Goal: Task Accomplishment & Management: Manage account settings

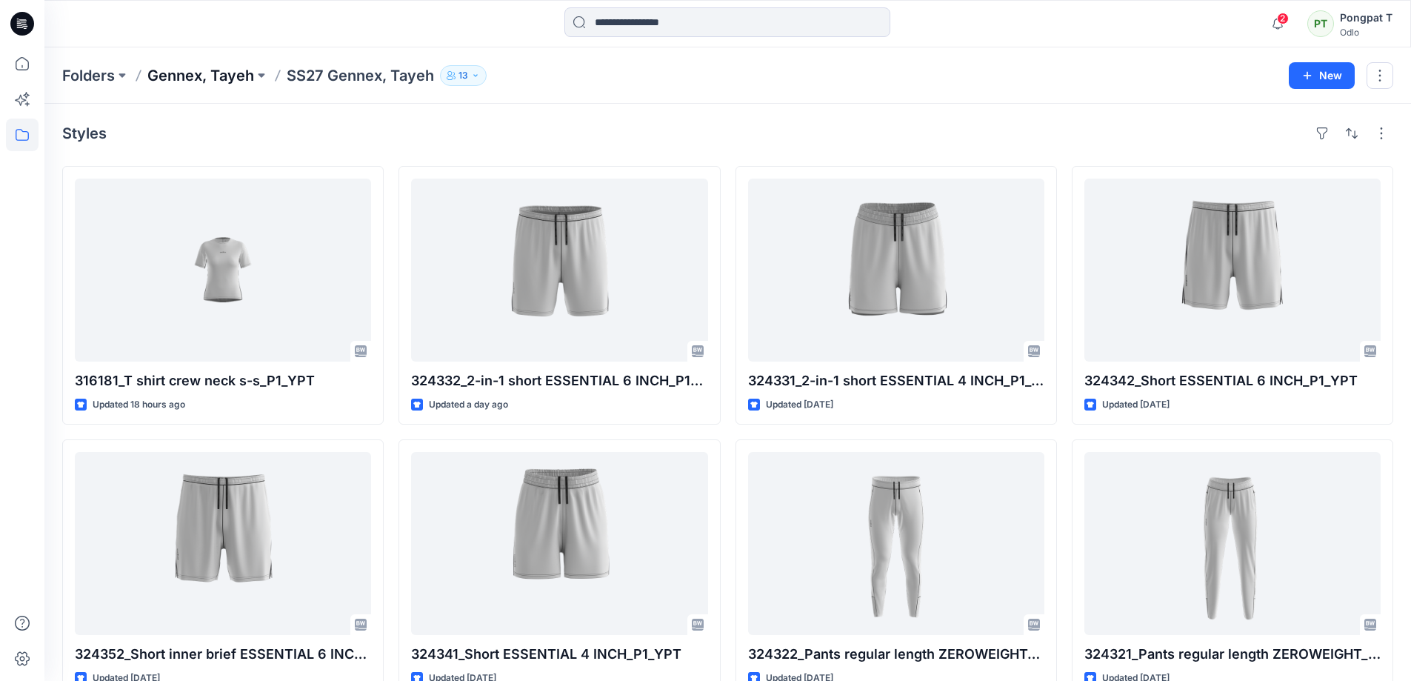
click at [208, 72] on p "Gennex, Tayeh" at bounding box center [200, 75] width 107 height 21
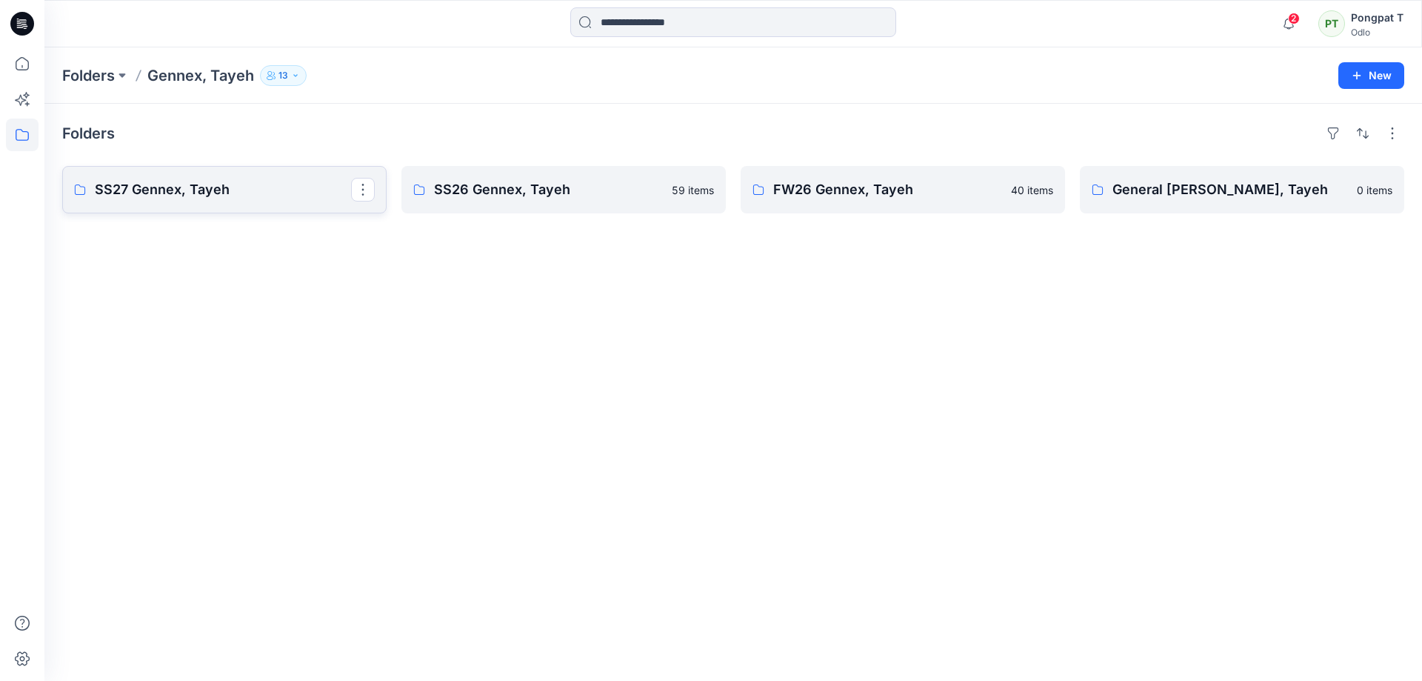
click at [187, 196] on p "SS27 Gennex, Tayeh" at bounding box center [223, 189] width 256 height 21
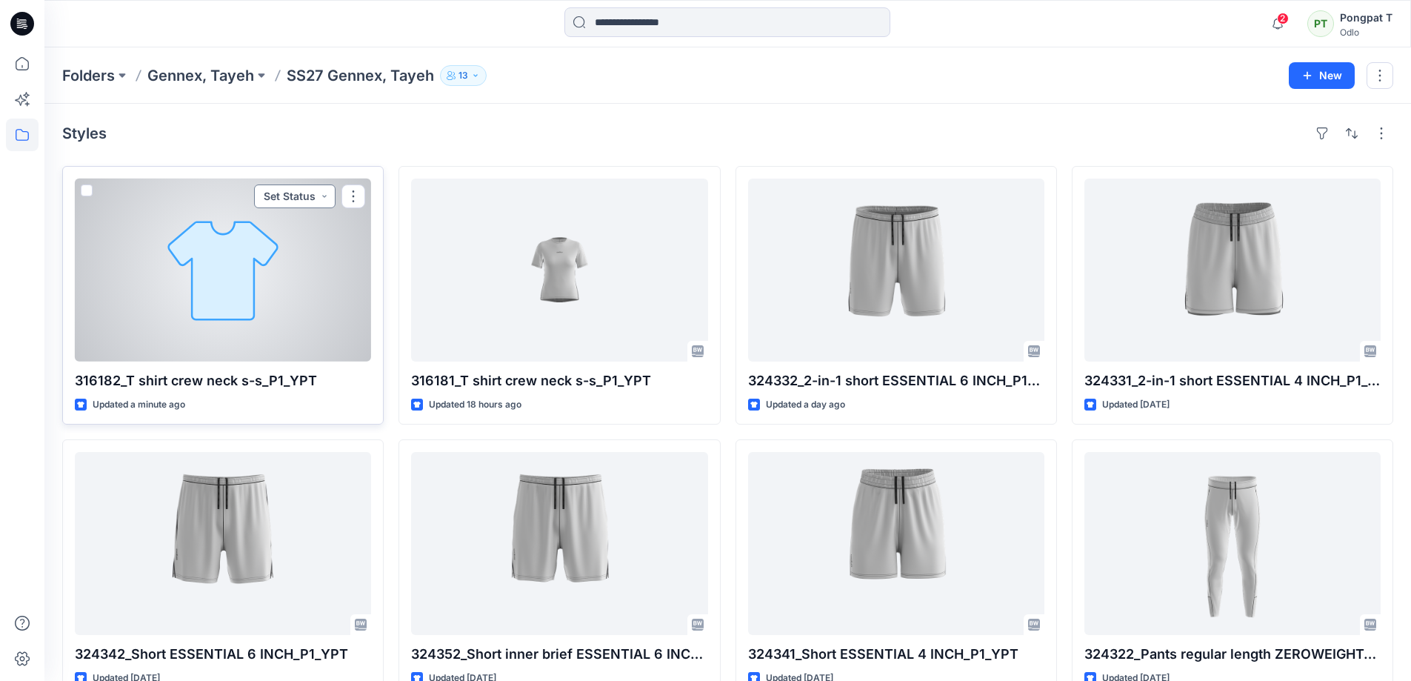
click at [324, 198] on button "Set Status" at bounding box center [294, 196] width 81 height 24
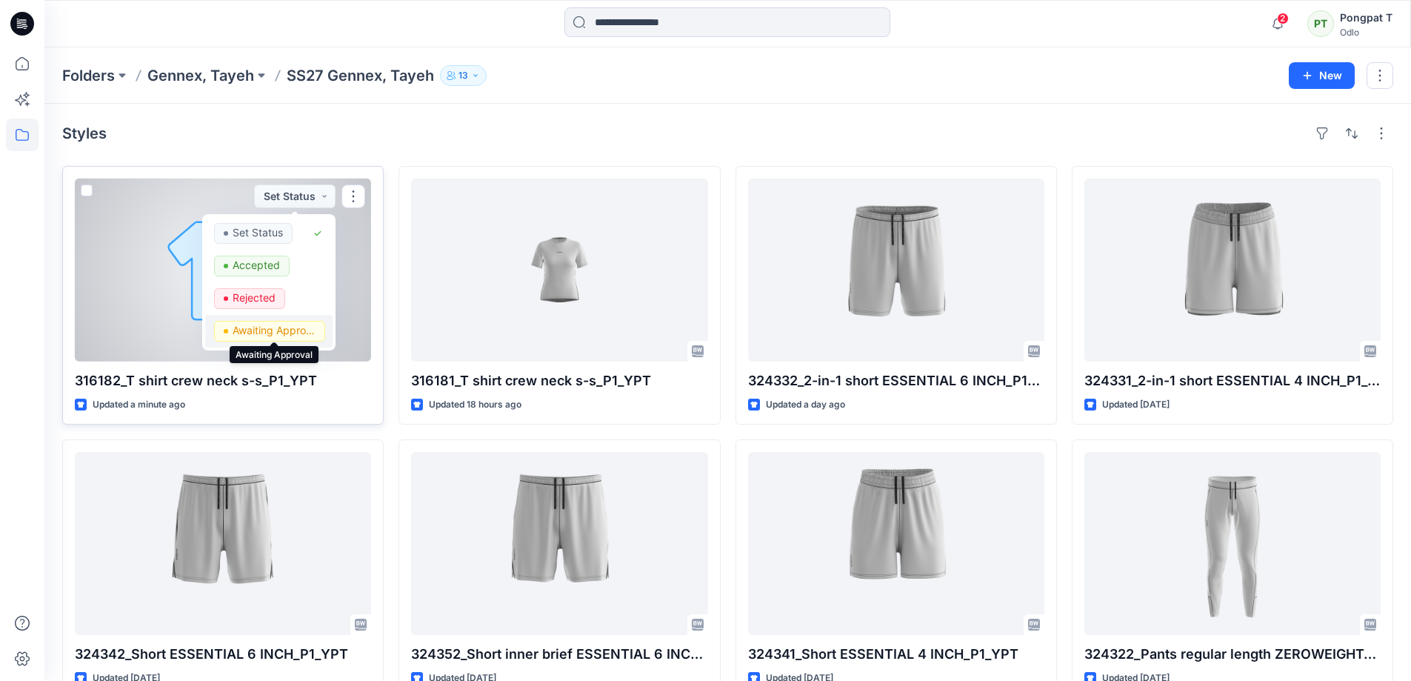
click at [284, 335] on p "Awaiting Approval" at bounding box center [274, 330] width 83 height 19
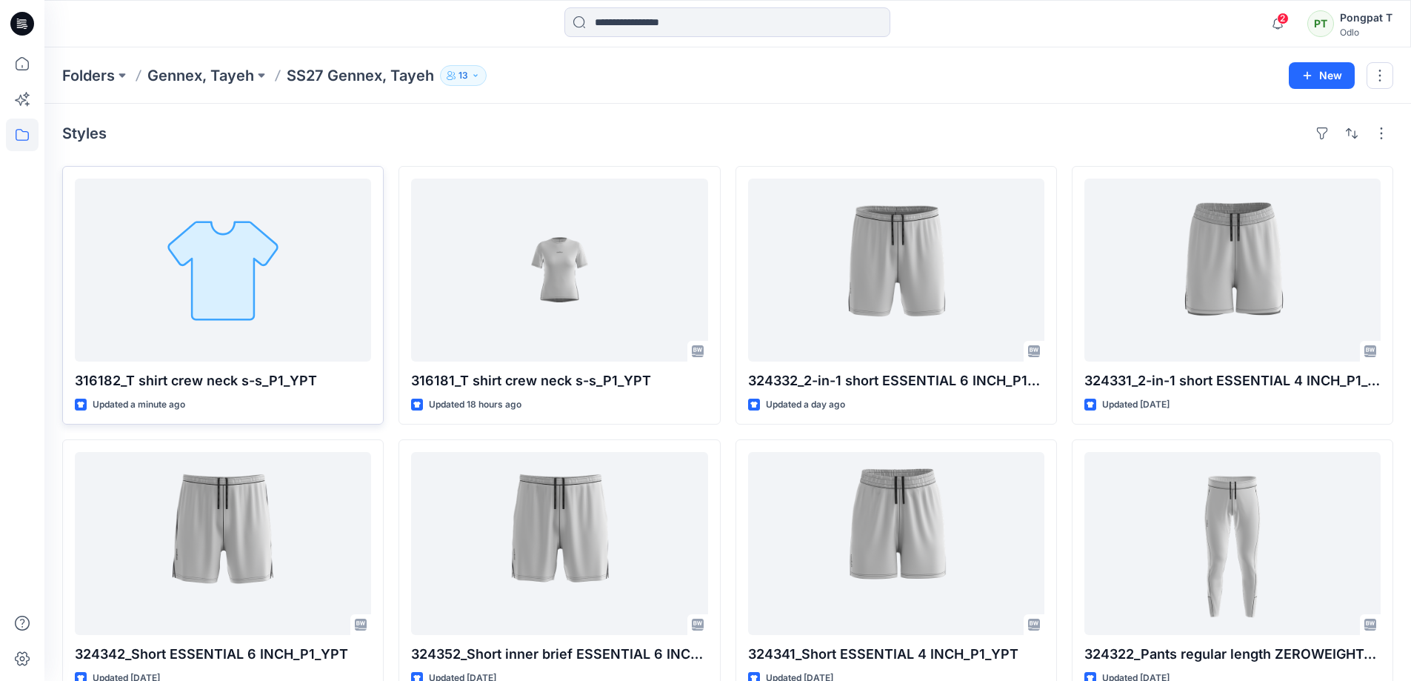
click at [378, 136] on div "Styles" at bounding box center [727, 133] width 1331 height 24
click at [1280, 24] on icon "button" at bounding box center [1277, 24] width 28 height 30
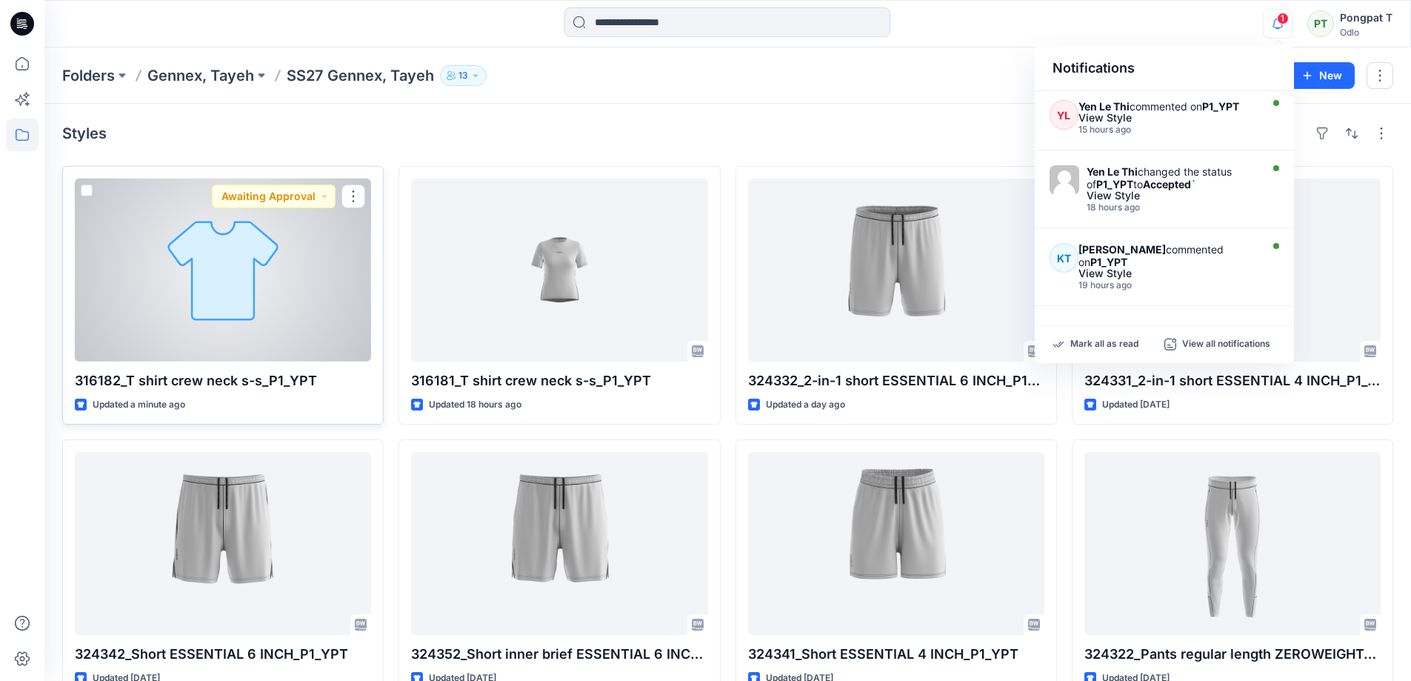
click at [313, 297] on div at bounding box center [223, 269] width 296 height 183
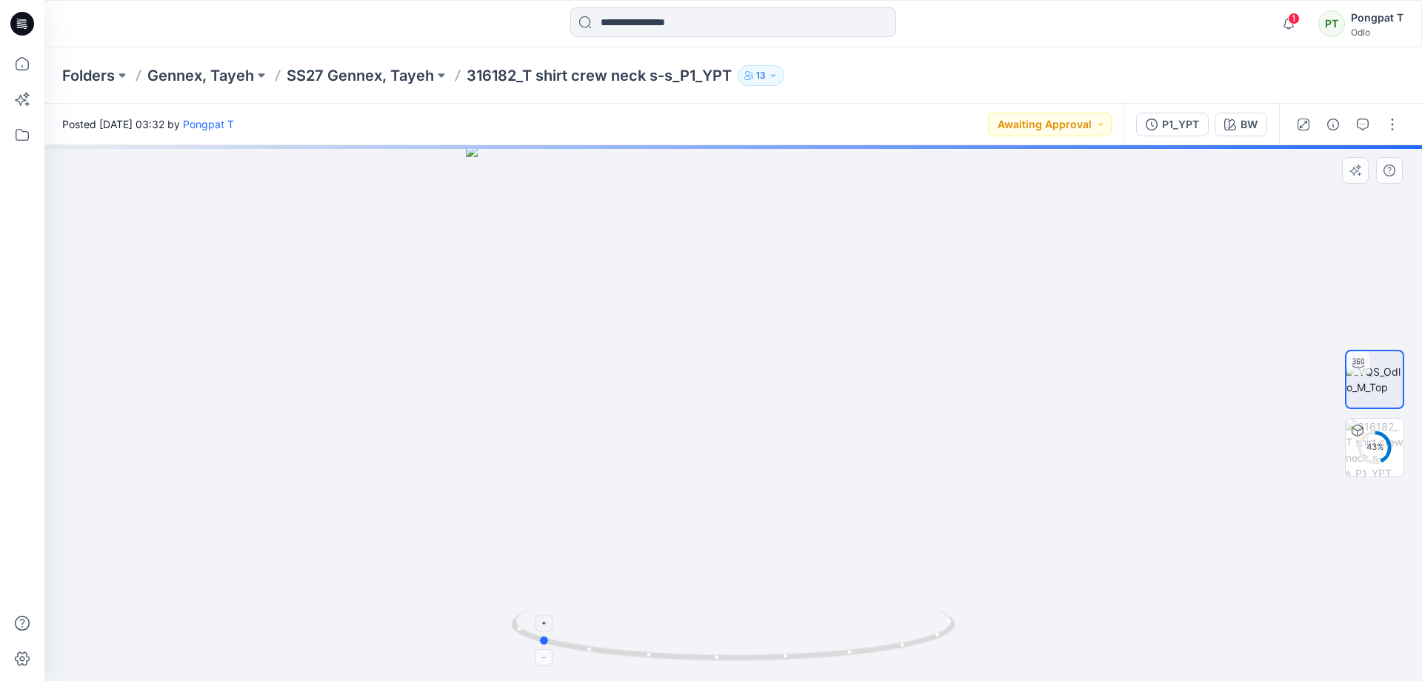
drag, startPoint x: 935, startPoint y: 644, endPoint x: 739, endPoint y: 629, distance: 196.1
click at [739, 629] on icon at bounding box center [735, 637] width 448 height 56
drag, startPoint x: 847, startPoint y: 267, endPoint x: 835, endPoint y: 613, distance: 346.0
click at [835, 613] on div at bounding box center [733, 412] width 1378 height 535
drag, startPoint x: 831, startPoint y: 327, endPoint x: 781, endPoint y: 680, distance: 356.7
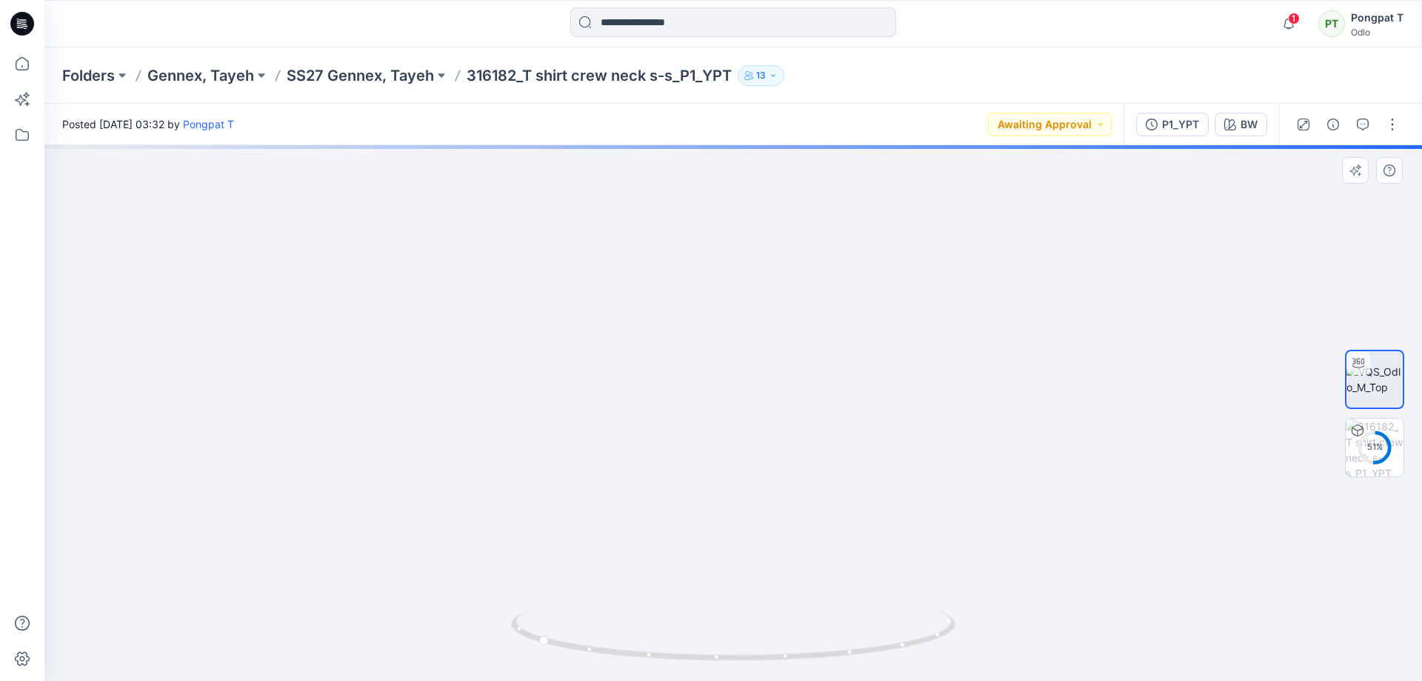
click at [781, 680] on html "1 Notifications YL [PERSON_NAME] commented on P1_YPT View Style 15 hours ago Ye…" at bounding box center [711, 340] width 1422 height 681
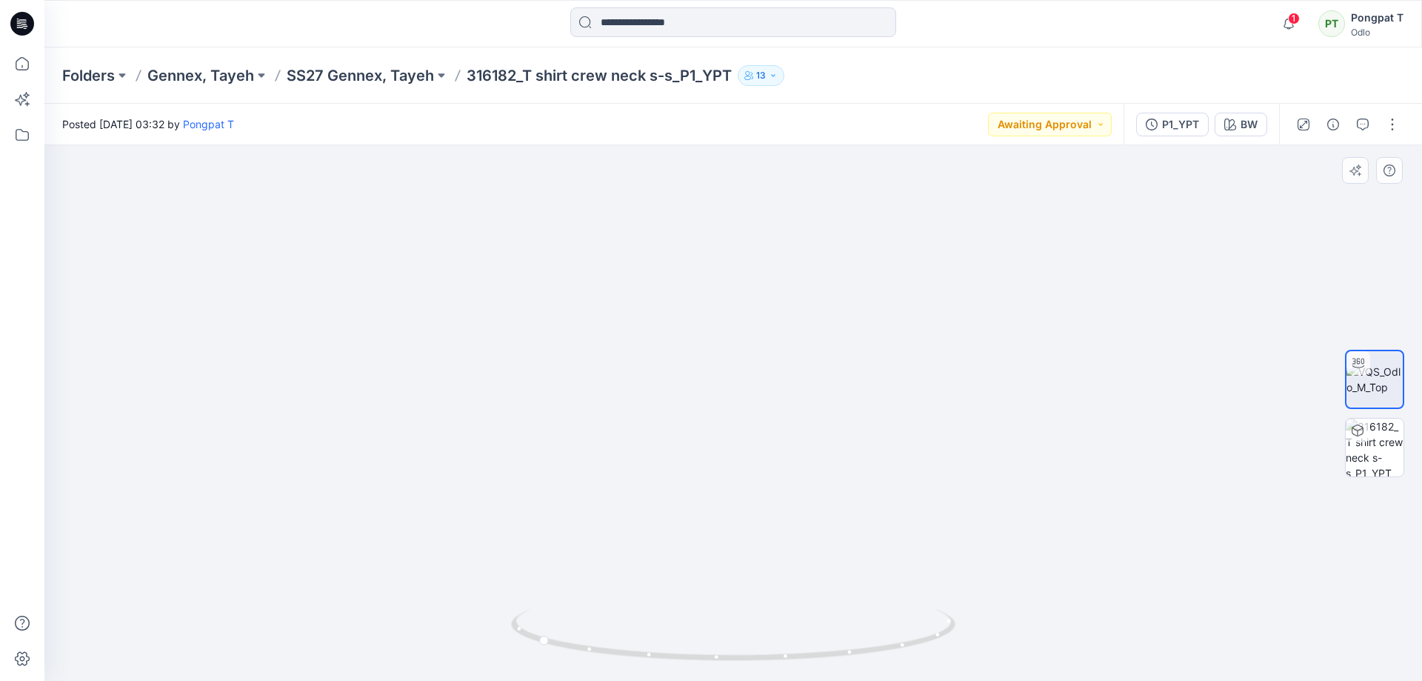
drag, startPoint x: 1076, startPoint y: 563, endPoint x: 1058, endPoint y: 411, distance: 152.9
click at [1058, 412] on img at bounding box center [715, 367] width 2371 height 627
click at [1011, 366] on img at bounding box center [714, 337] width 2371 height 687
drag, startPoint x: 1010, startPoint y: 437, endPoint x: 1029, endPoint y: 360, distance: 79.4
click at [1029, 360] on img at bounding box center [647, 201] width 2371 height 960
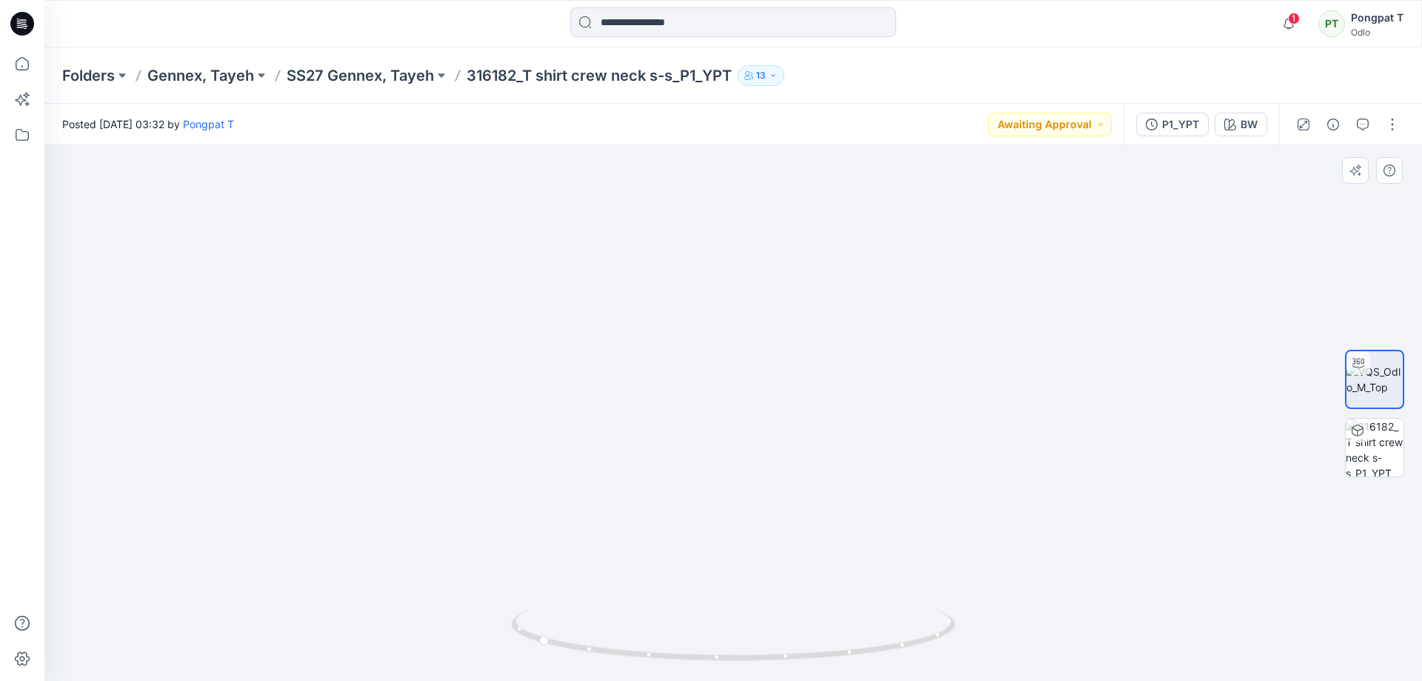
drag, startPoint x: 960, startPoint y: 288, endPoint x: 1014, endPoint y: 332, distance: 69.5
click at [1011, 114] on div "Posted [DATE] 03:32 by Pongpat T Awaiting Approval P1_YPT BW BW Loading... Mate…" at bounding box center [733, 392] width 1378 height 577
drag, startPoint x: 995, startPoint y: 301, endPoint x: 978, endPoint y: 160, distance: 141.7
click at [981, 158] on img at bounding box center [714, 33] width 2371 height 1296
drag, startPoint x: 1029, startPoint y: 278, endPoint x: 1029, endPoint y: 205, distance: 73.3
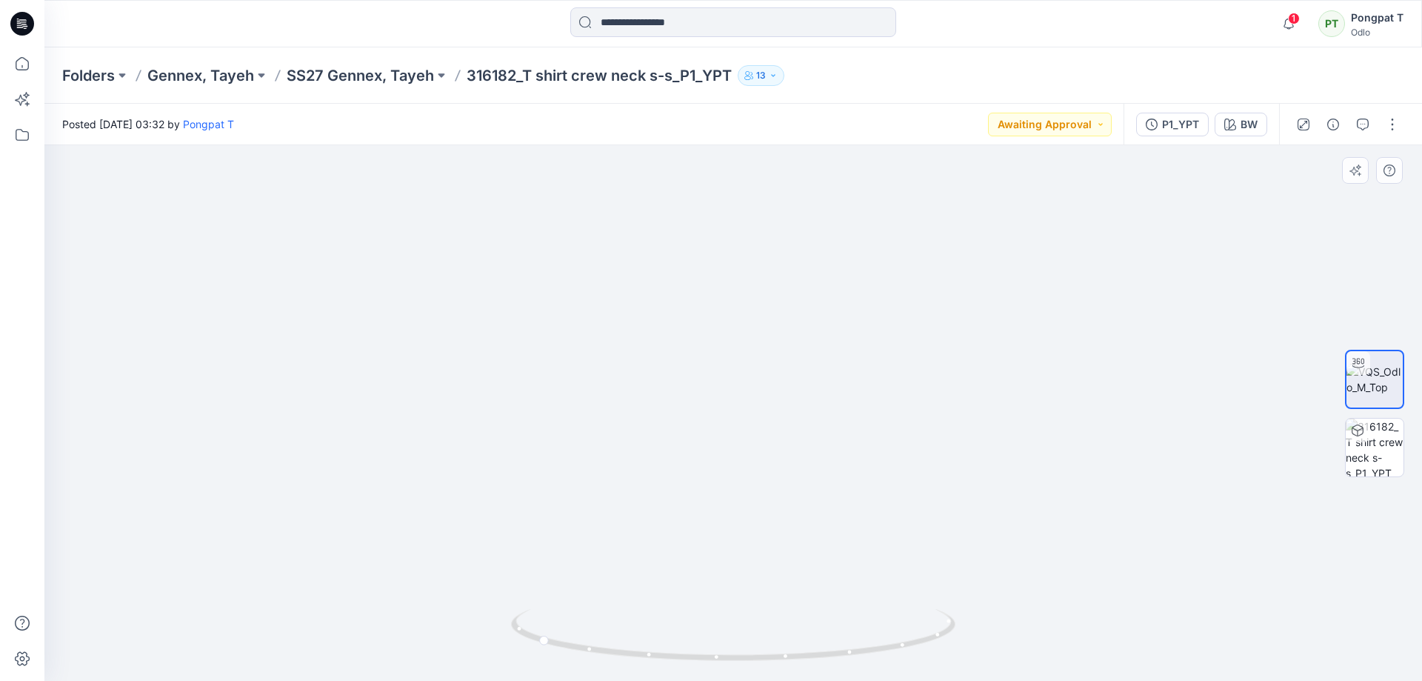
drag, startPoint x: 1061, startPoint y: 490, endPoint x: 1070, endPoint y: 246, distance: 244.6
drag, startPoint x: 919, startPoint y: 644, endPoint x: 791, endPoint y: 651, distance: 128.3
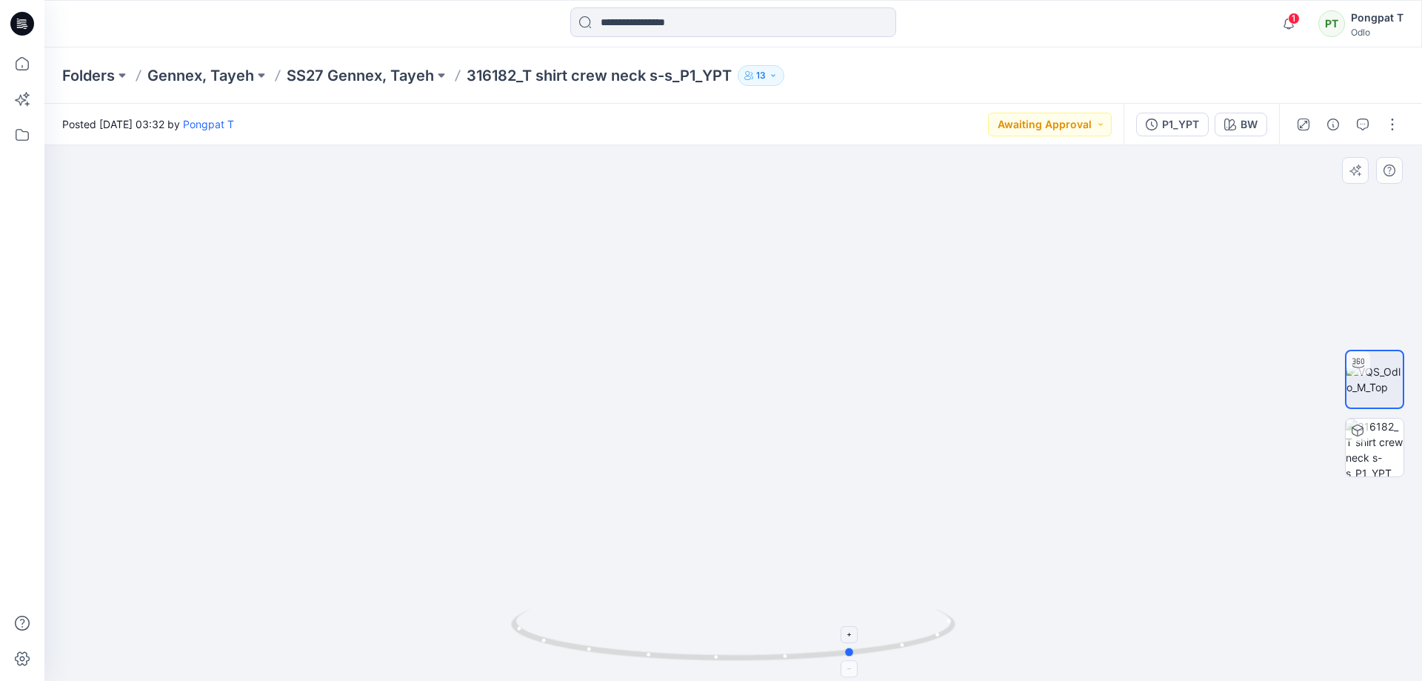
click at [791, 651] on icon at bounding box center [735, 637] width 448 height 56
drag, startPoint x: 832, startPoint y: 424, endPoint x: 848, endPoint y: 703, distance: 279.6
click at [848, 680] on html "1 Notifications YL [PERSON_NAME] commented on P1_YPT View Style 15 hours ago Ye…" at bounding box center [711, 340] width 1422 height 681
drag, startPoint x: 840, startPoint y: 636, endPoint x: 824, endPoint y: 485, distance: 151.9
click at [843, 658] on div at bounding box center [733, 412] width 1378 height 535
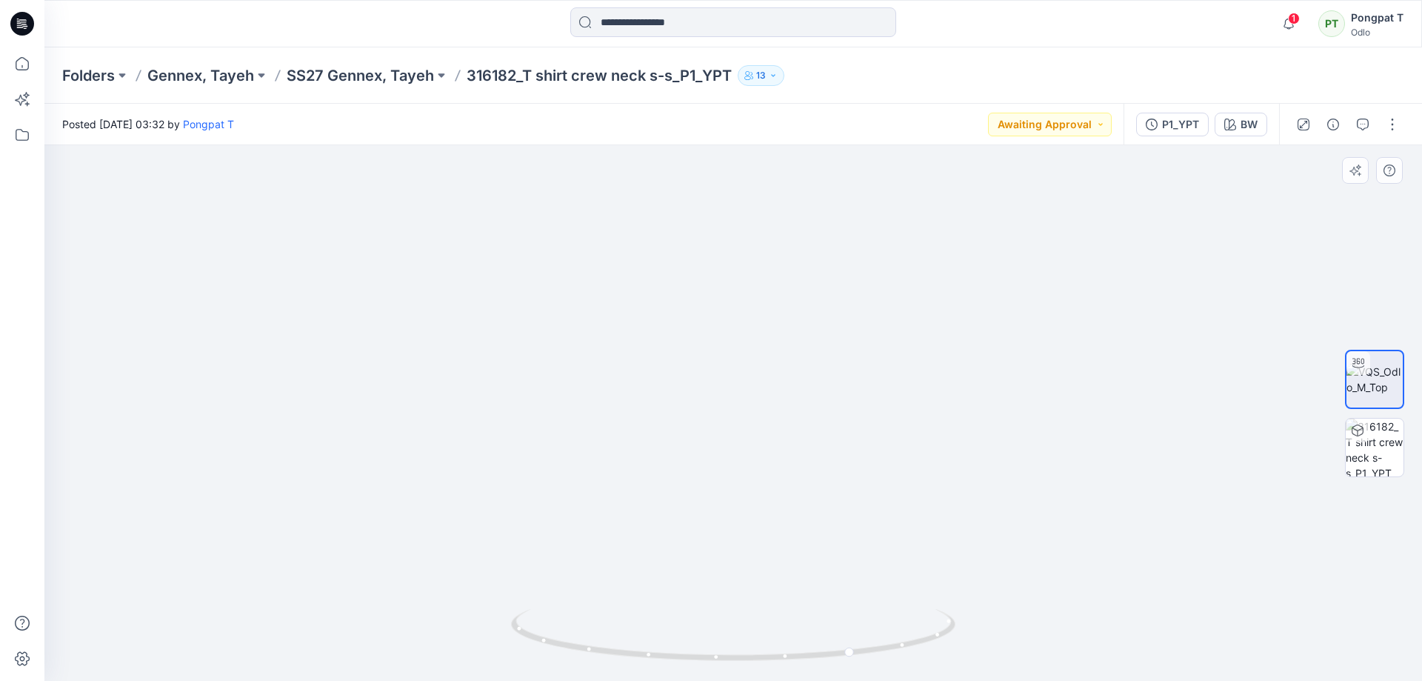
drag, startPoint x: 844, startPoint y: 413, endPoint x: 981, endPoint y: 405, distance: 136.5
click at [981, 405] on img at bounding box center [821, 280] width 1555 height 802
drag, startPoint x: 916, startPoint y: 645, endPoint x: 741, endPoint y: 650, distance: 174.8
click at [741, 650] on icon at bounding box center [735, 637] width 448 height 56
drag, startPoint x: 869, startPoint y: 352, endPoint x: 887, endPoint y: 495, distance: 144.9
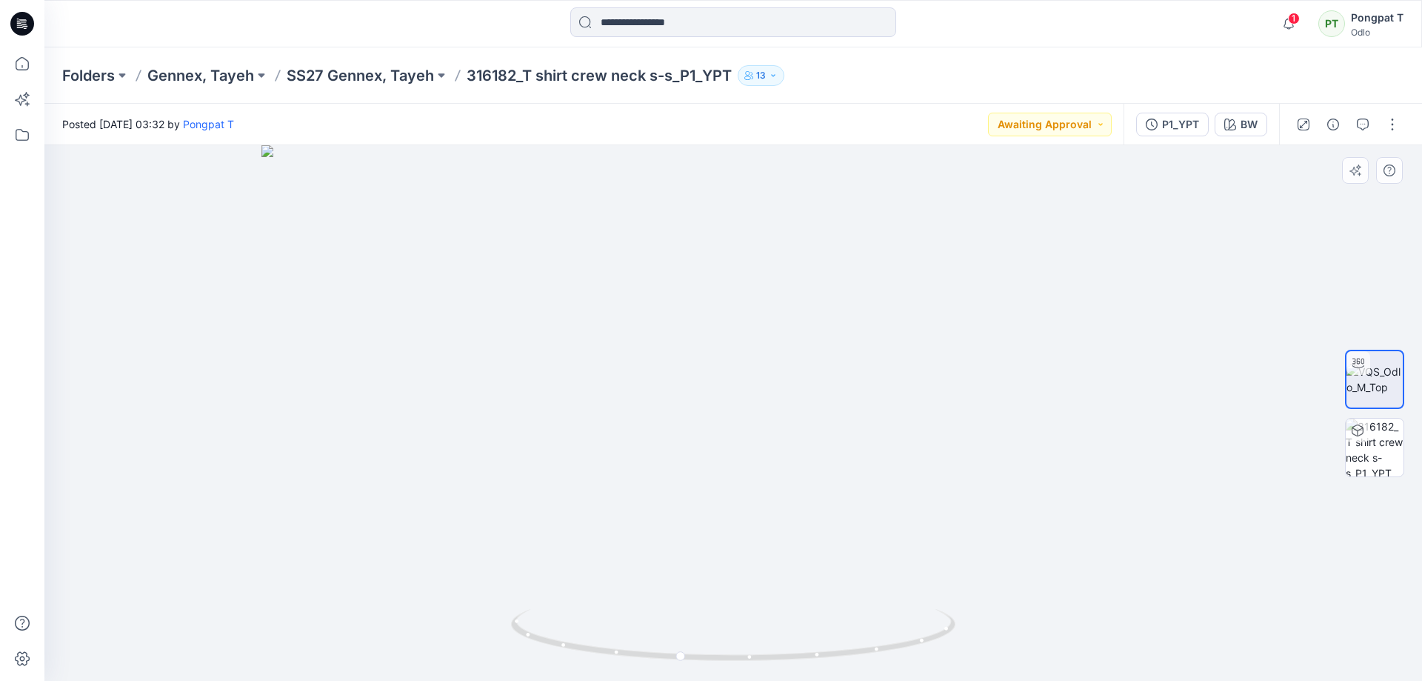
click at [887, 495] on img at bounding box center [733, 412] width 944 height 535
drag, startPoint x: 914, startPoint y: 644, endPoint x: 1001, endPoint y: 604, distance: 95.1
click at [1001, 604] on div at bounding box center [733, 412] width 1378 height 535
click at [1386, 459] on img at bounding box center [1375, 447] width 58 height 58
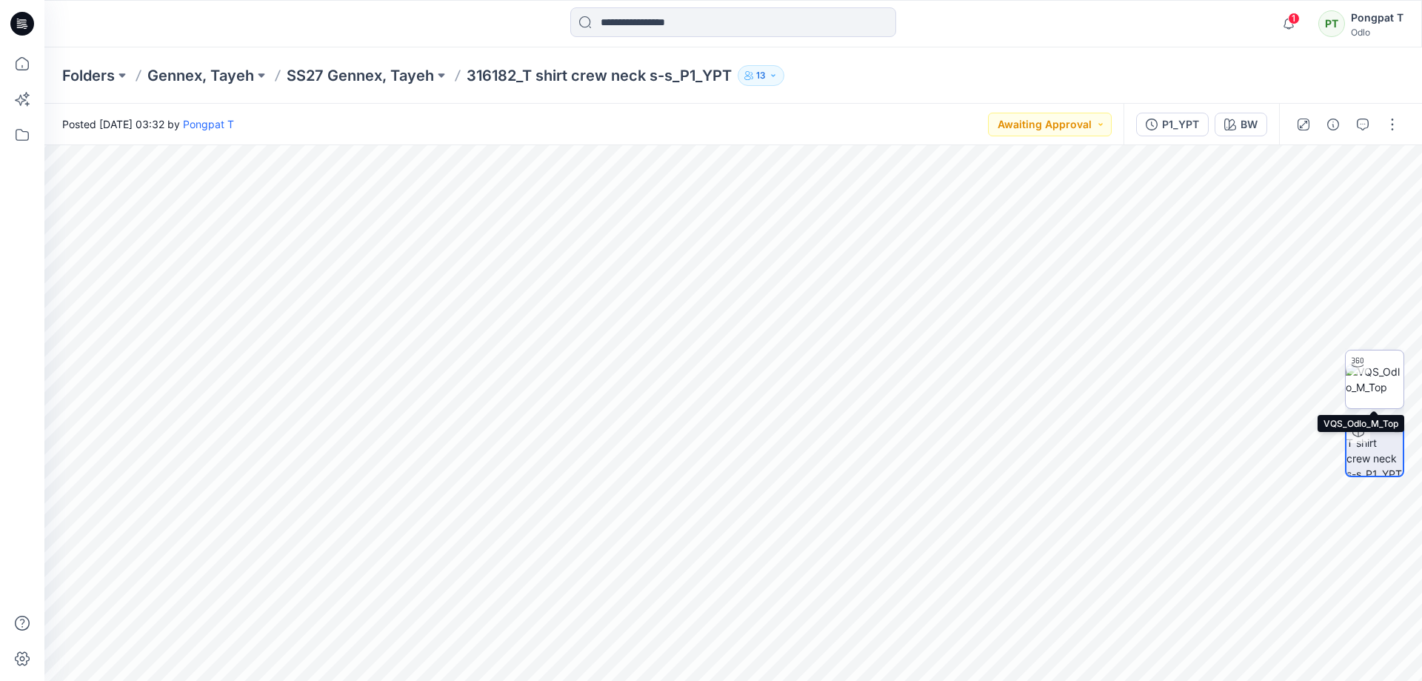
click at [1380, 374] on img at bounding box center [1375, 379] width 58 height 31
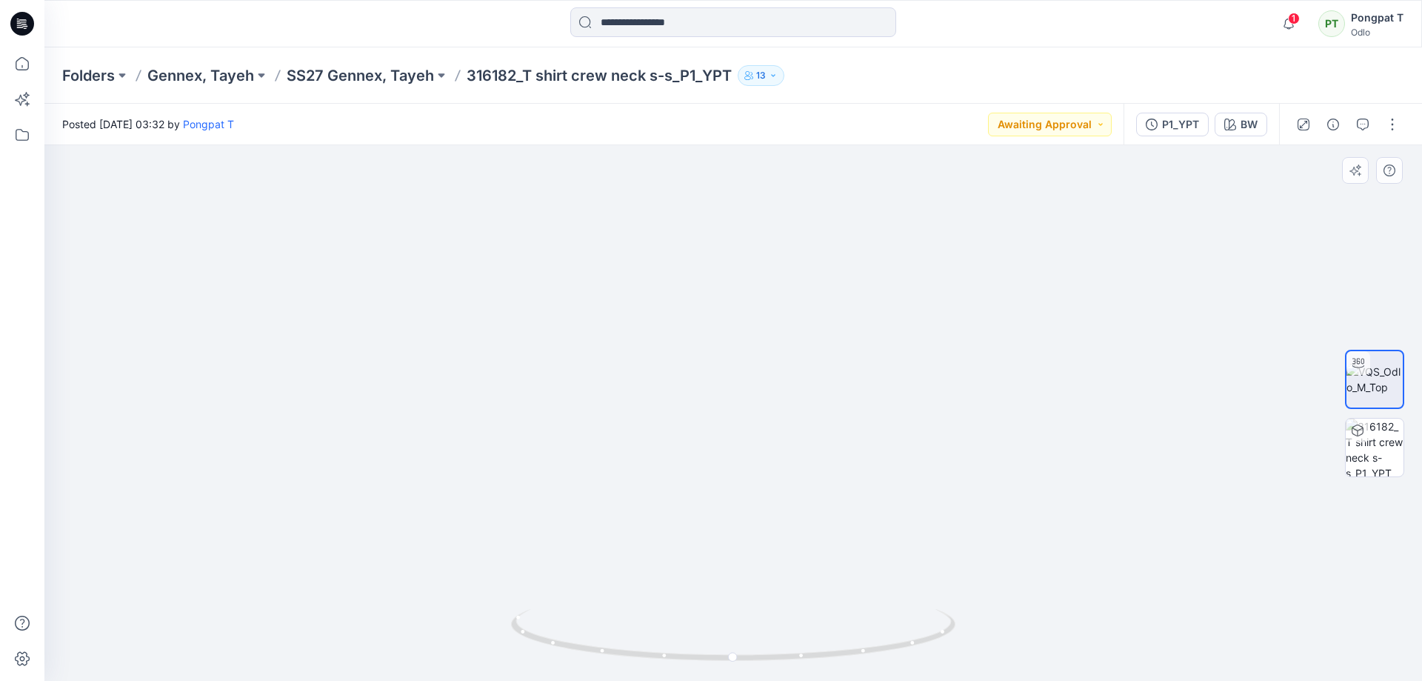
drag, startPoint x: 600, startPoint y: 504, endPoint x: 578, endPoint y: 398, distance: 108.1
drag, startPoint x: 572, startPoint y: 321, endPoint x: 623, endPoint y: 514, distance: 199.0
click at [623, 514] on img at bounding box center [791, 48] width 2779 height 1263
drag, startPoint x: 465, startPoint y: 287, endPoint x: 704, endPoint y: 439, distance: 283.1
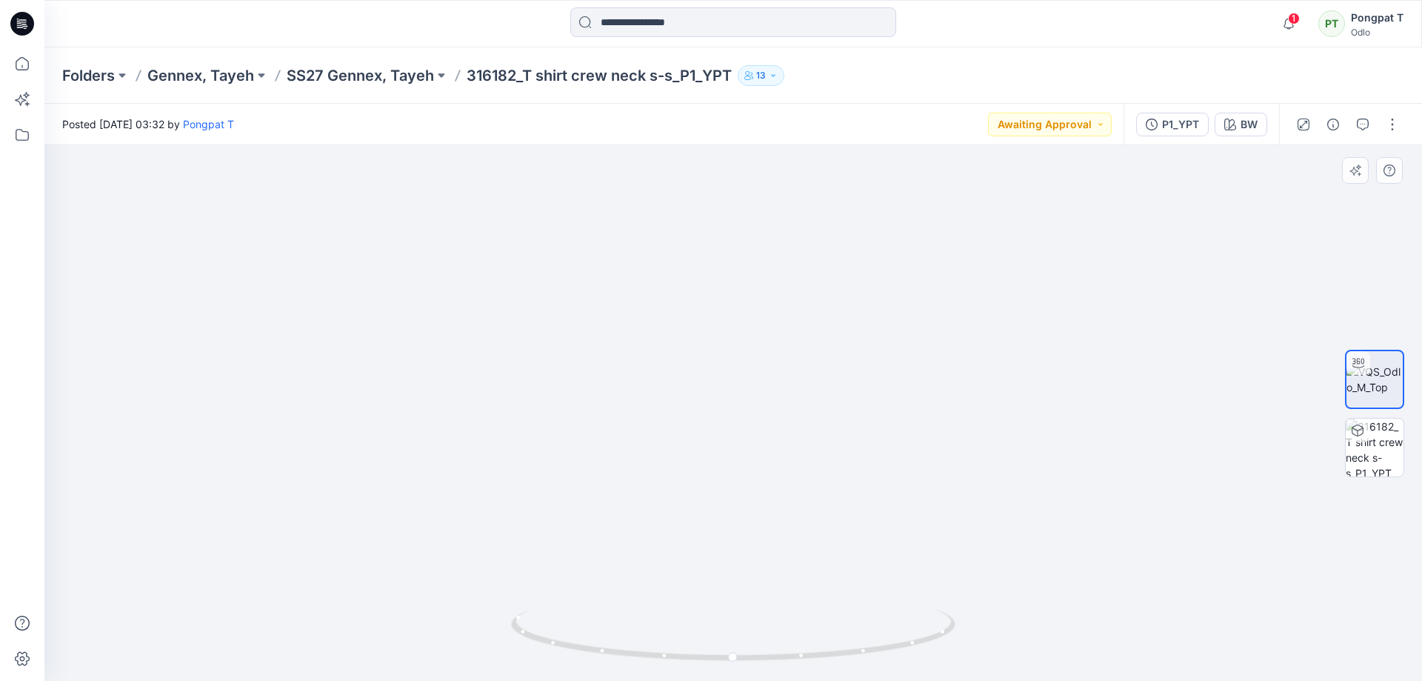
click at [704, 439] on img at bounding box center [1030, 125] width 2779 height 1110
drag, startPoint x: 824, startPoint y: 655, endPoint x: 621, endPoint y: 639, distance: 202.8
click at [621, 639] on icon at bounding box center [735, 637] width 448 height 56
drag, startPoint x: 678, startPoint y: 372, endPoint x: 1012, endPoint y: 110, distance: 424.6
click at [999, 118] on div "Posted [DATE] 03:32 by Pongpat T Awaiting Approval P1_YPT BW BW All Materials B…" at bounding box center [733, 392] width 1378 height 577
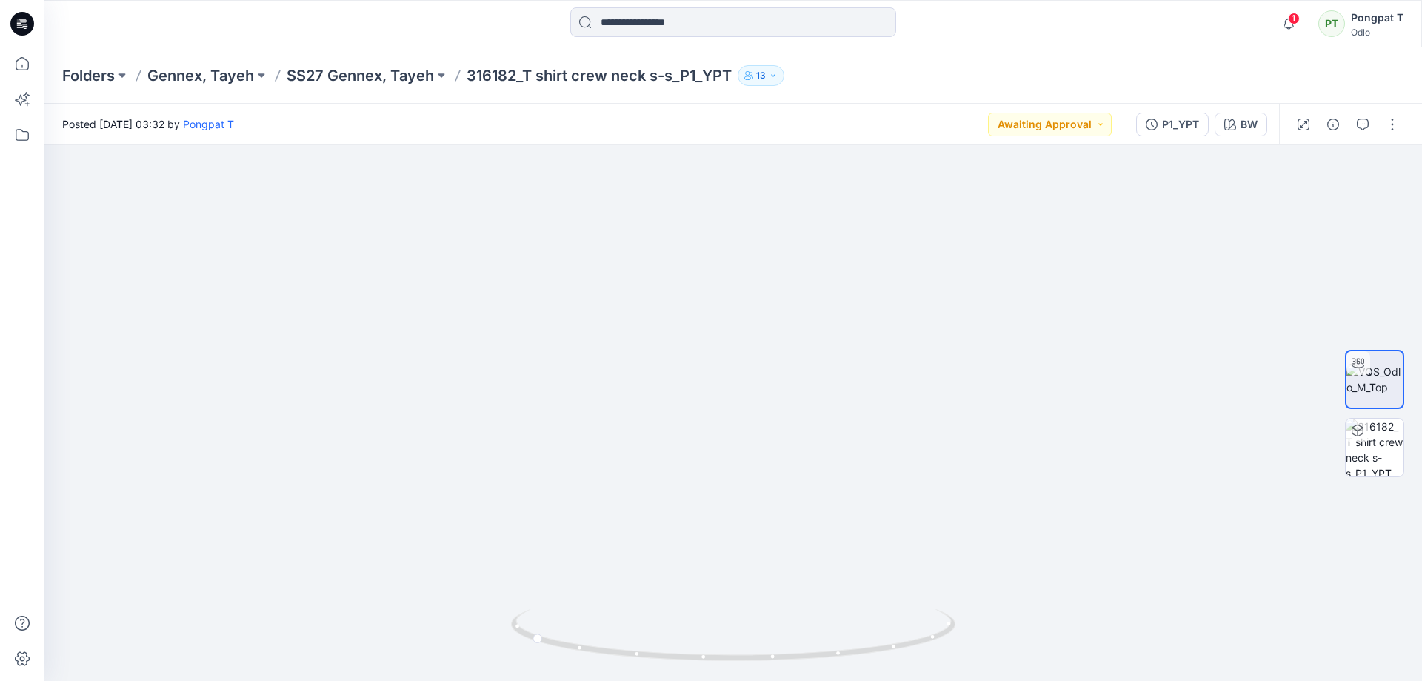
drag, startPoint x: 795, startPoint y: 402, endPoint x: 964, endPoint y: 112, distance: 335.5
click at [964, 113] on div "Posted [DATE] 03:32 by Pongpat T Awaiting Approval P1_YPT BW BW All Materials B…" at bounding box center [733, 392] width 1378 height 577
drag, startPoint x: 876, startPoint y: 278, endPoint x: 743, endPoint y: 29, distance: 282.3
click at [778, 73] on div "Folders Gennex, Tayeh SS27 Gennex, Tayeh 316182_T shirt crew neck s-s_P1_YPT 13…" at bounding box center [733, 363] width 1378 height 633
drag, startPoint x: 778, startPoint y: 413, endPoint x: 703, endPoint y: 93, distance: 328.0
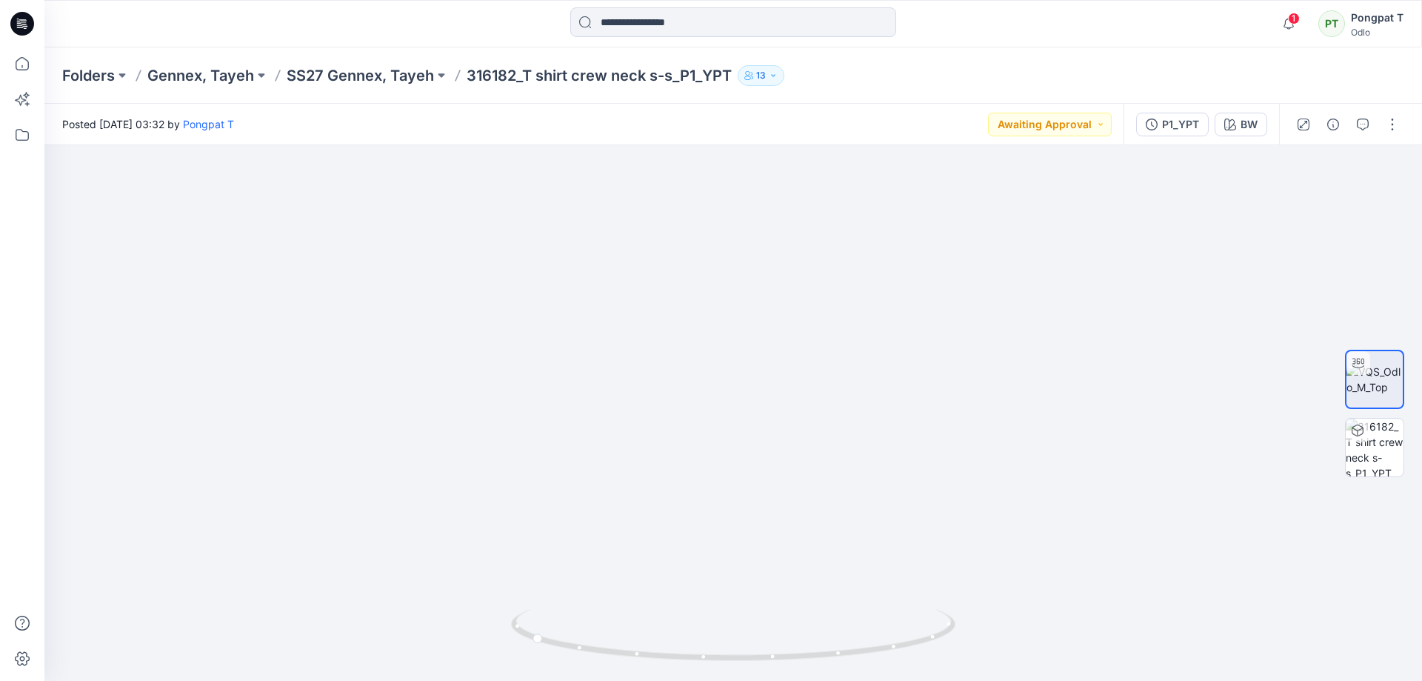
click at [689, 59] on div "Folders Gennex, Tayeh SS27 Gennex, Tayeh 316182_T shirt crew neck s-s_P1_YPT 13…" at bounding box center [733, 363] width 1378 height 633
drag, startPoint x: 806, startPoint y: 424, endPoint x: 690, endPoint y: 183, distance: 267.3
drag, startPoint x: 919, startPoint y: 328, endPoint x: 237, endPoint y: 367, distance: 683.2
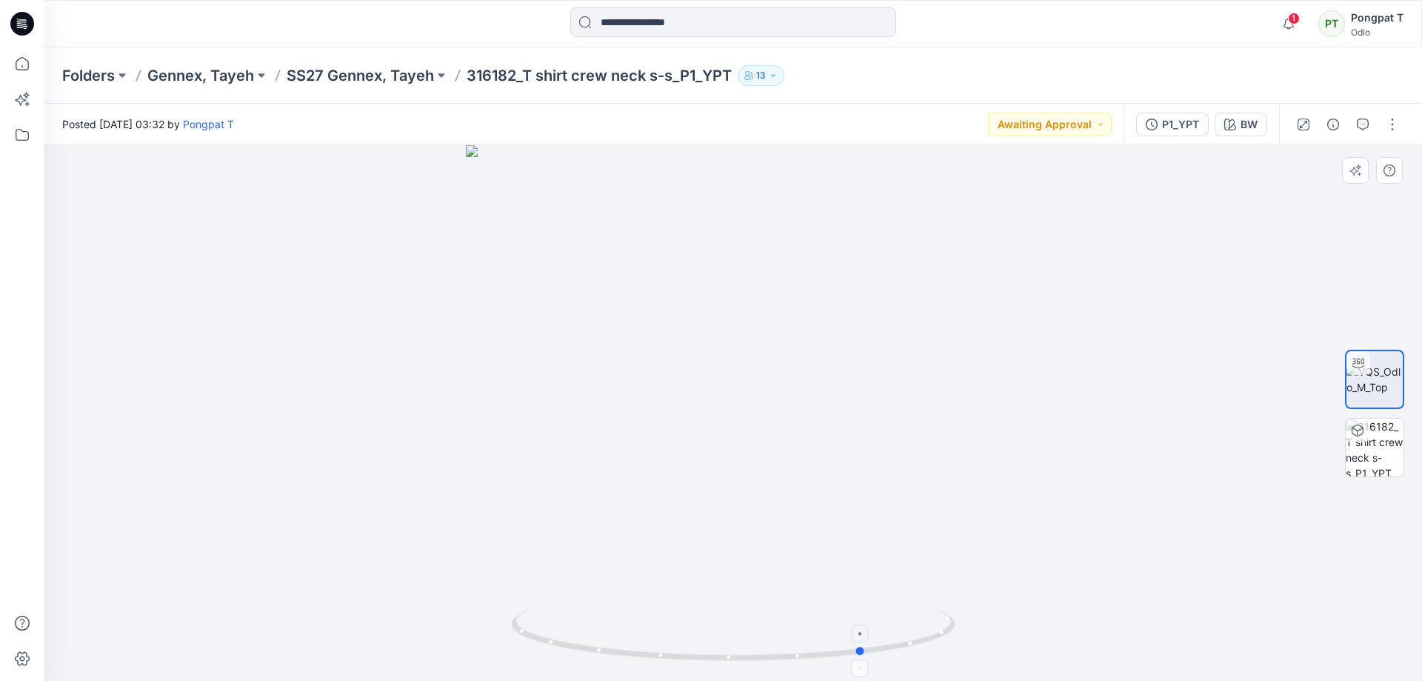
drag, startPoint x: 929, startPoint y: 628, endPoint x: 819, endPoint y: 652, distance: 112.9
click at [819, 652] on icon at bounding box center [735, 637] width 448 height 56
drag, startPoint x: 900, startPoint y: 553, endPoint x: 896, endPoint y: 565, distance: 12.4
click at [937, 627] on div at bounding box center [733, 412] width 1378 height 535
drag, startPoint x: 835, startPoint y: 598, endPoint x: 827, endPoint y: 516, distance: 81.9
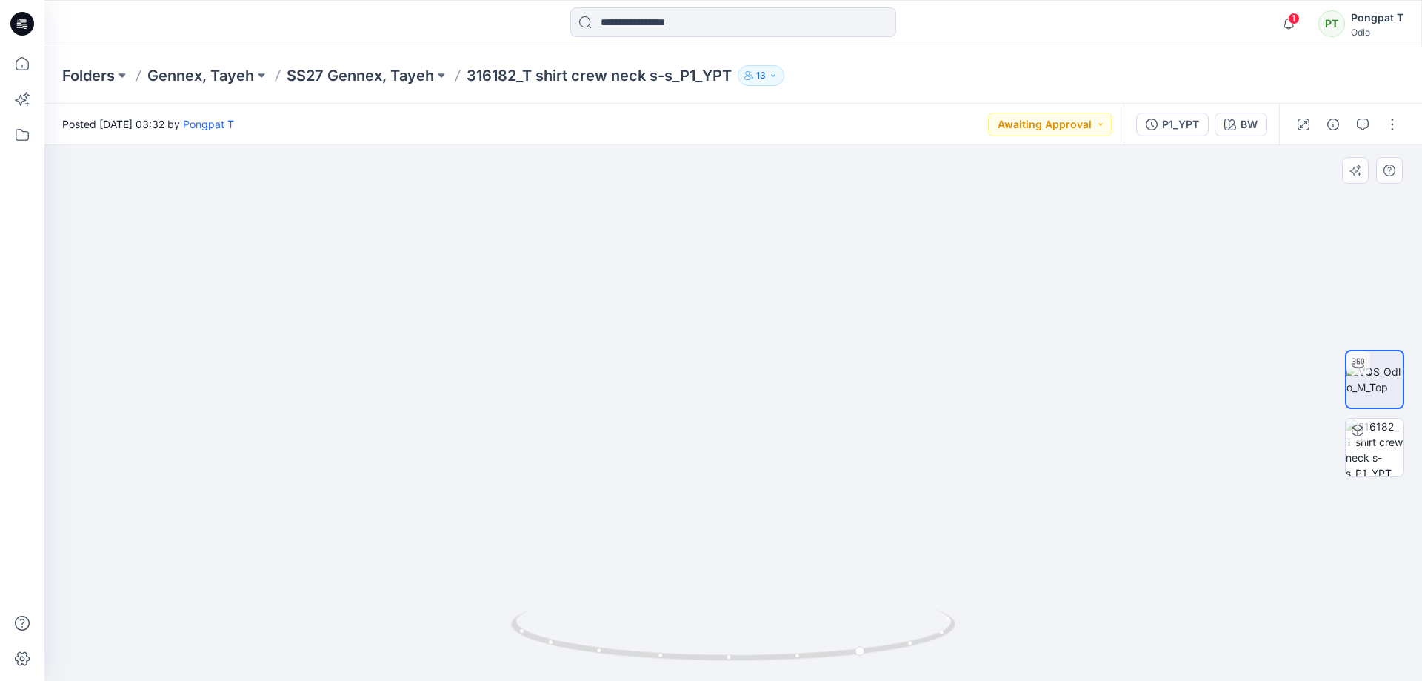
drag, startPoint x: 801, startPoint y: 350, endPoint x: 846, endPoint y: 584, distance: 238.9
drag, startPoint x: 881, startPoint y: 498, endPoint x: 893, endPoint y: 605, distance: 107.4
click at [907, 656] on div at bounding box center [733, 412] width 1378 height 535
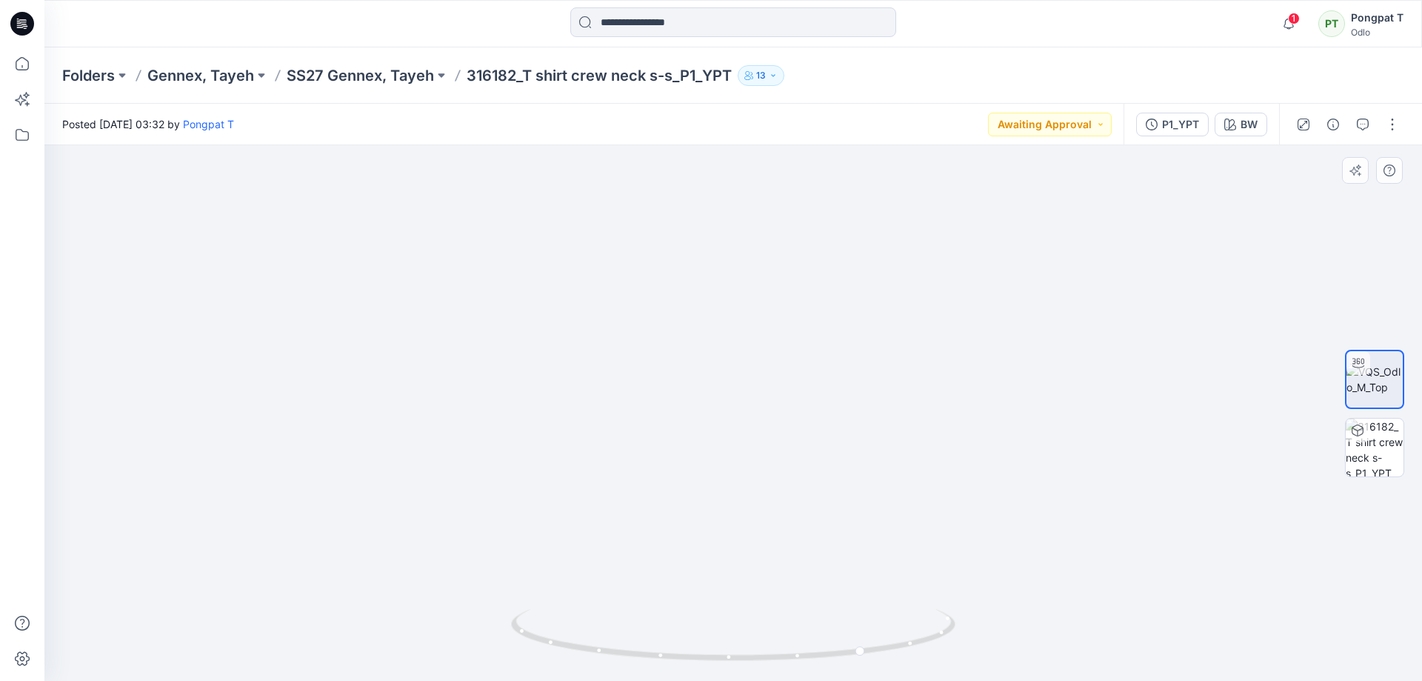
drag, startPoint x: 838, startPoint y: 310, endPoint x: 798, endPoint y: 452, distance: 147.0
drag, startPoint x: 842, startPoint y: 320, endPoint x: 778, endPoint y: 550, distance: 239.2
click at [780, 558] on img at bounding box center [1072, 33] width 3034 height 1295
drag, startPoint x: 827, startPoint y: 358, endPoint x: 675, endPoint y: 568, distance: 258.8
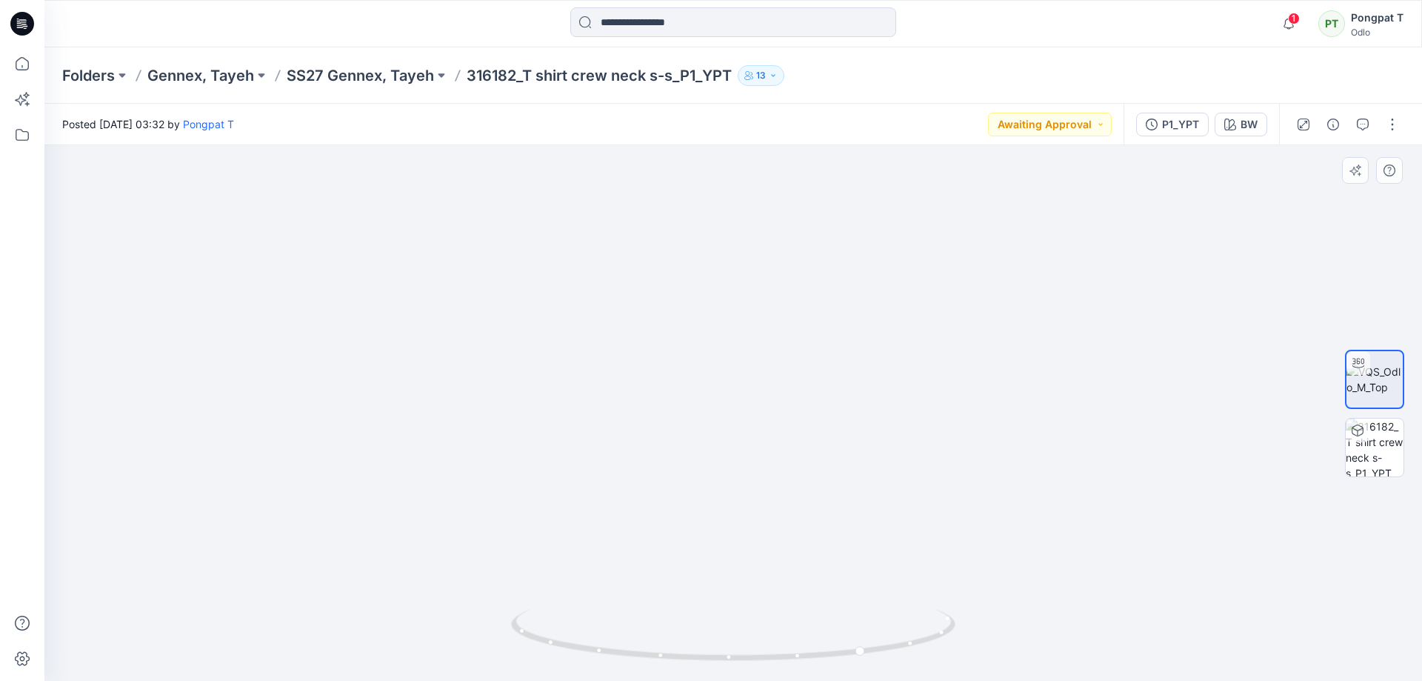
click at [675, 568] on img at bounding box center [844, 272] width 3034 height 815
drag, startPoint x: 869, startPoint y: 370, endPoint x: 816, endPoint y: 488, distance: 129.9
click at [816, 488] on img at bounding box center [789, 355] width 3034 height 650
drag, startPoint x: 921, startPoint y: 635, endPoint x: 847, endPoint y: 622, distance: 75.9
click at [847, 622] on icon at bounding box center [735, 637] width 448 height 56
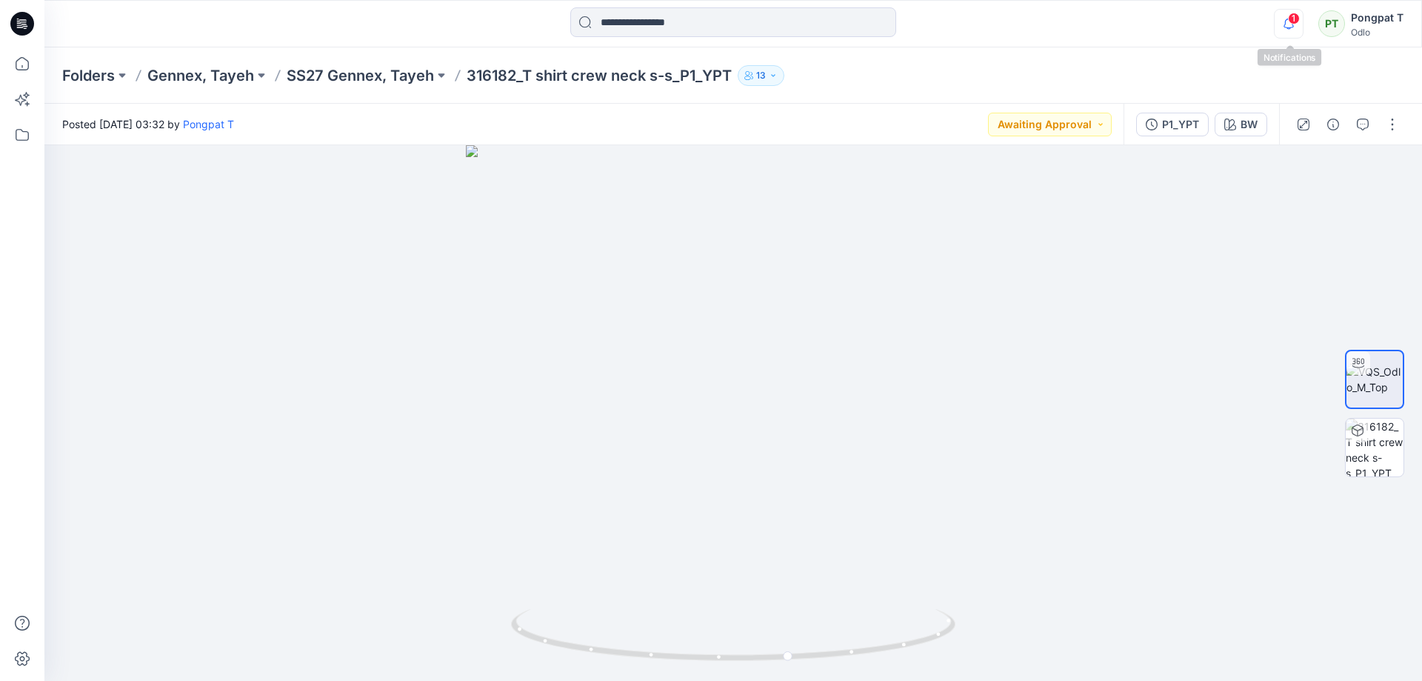
click at [1289, 24] on icon "button" at bounding box center [1289, 24] width 28 height 30
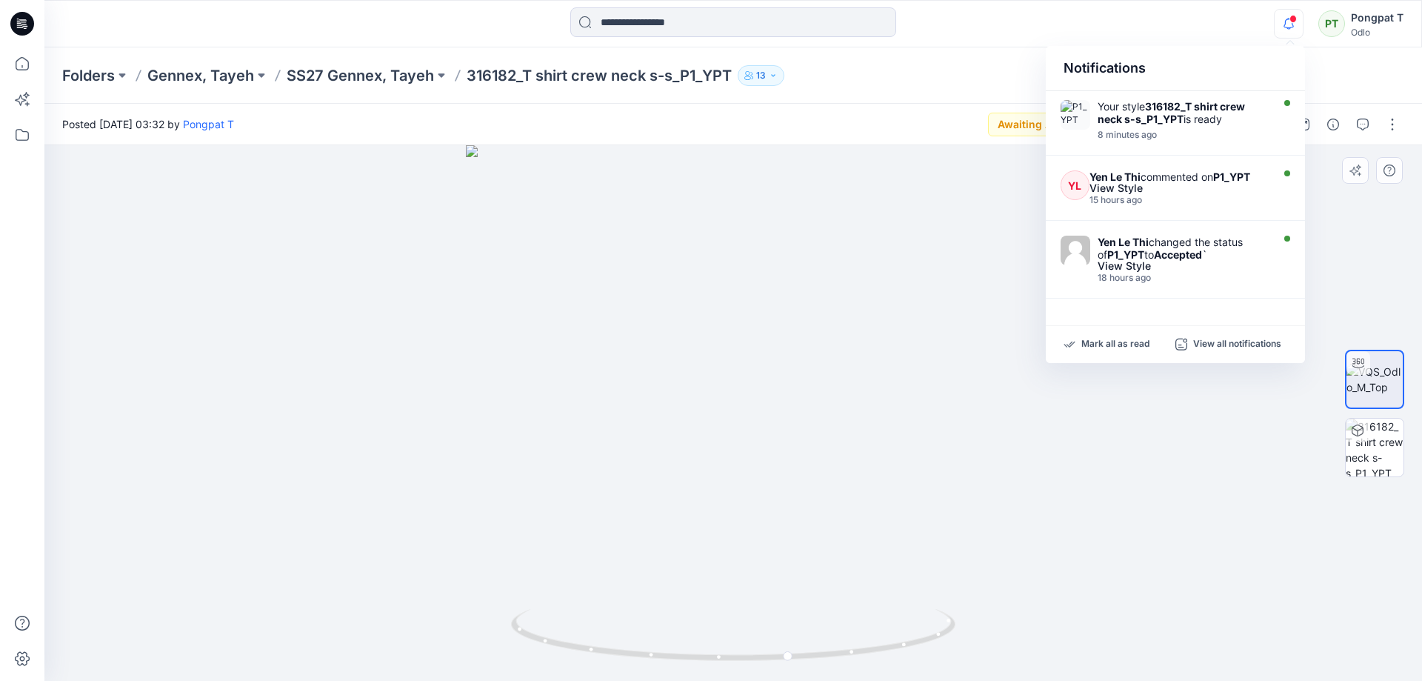
click at [347, 267] on div at bounding box center [733, 412] width 1378 height 535
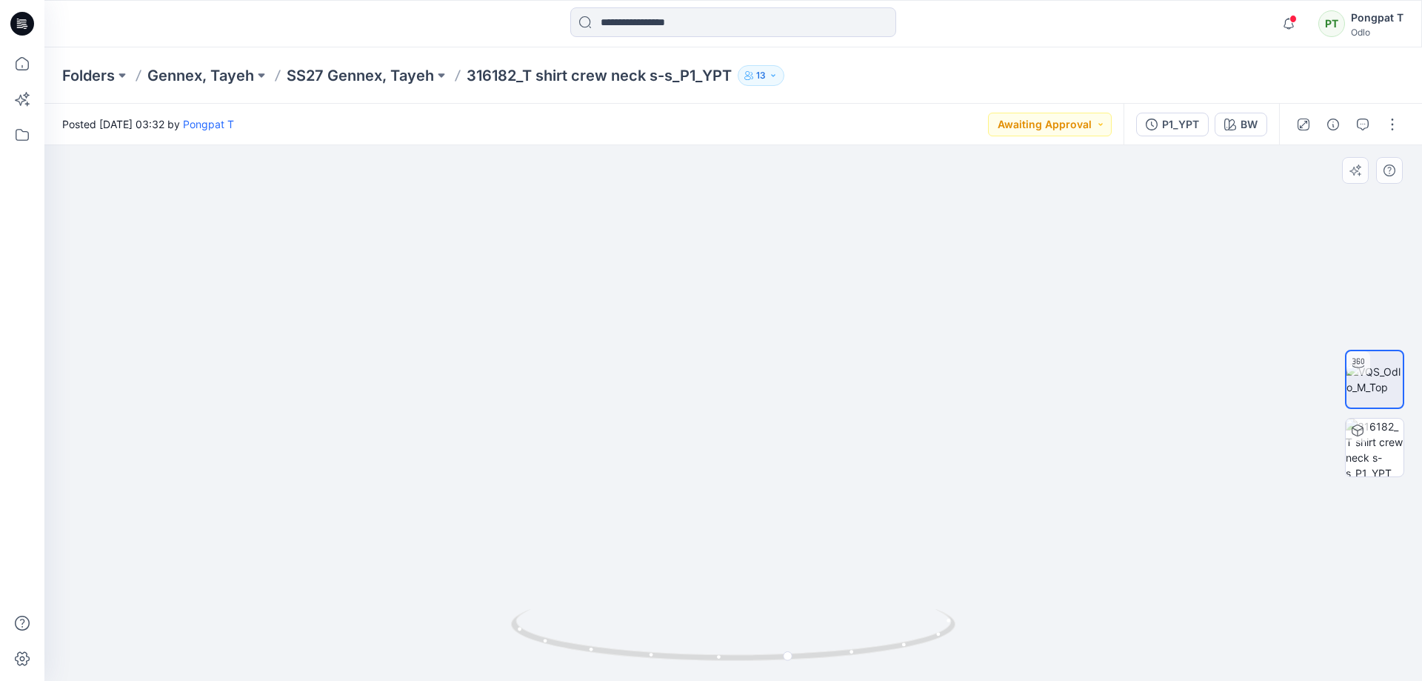
drag, startPoint x: 824, startPoint y: 411, endPoint x: 800, endPoint y: 253, distance: 159.5
click at [801, 148] on img at bounding box center [733, 362] width 1351 height 635
drag, startPoint x: 778, startPoint y: 466, endPoint x: 747, endPoint y: 161, distance: 306.6
click at [747, 165] on img at bounding box center [733, 231] width 1351 height 898
drag, startPoint x: 795, startPoint y: 283, endPoint x: 808, endPoint y: 465, distance: 182.7
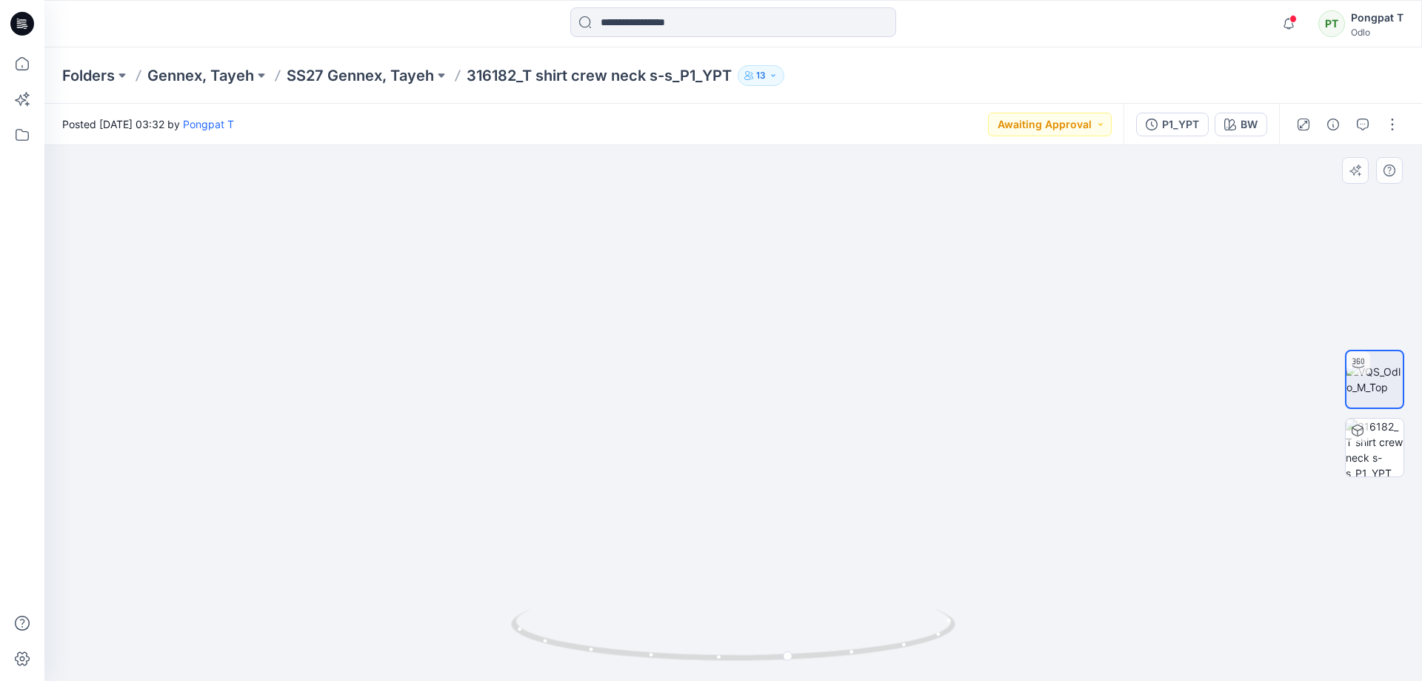
click at [807, 470] on img at bounding box center [732, 163] width 1147 height 1033
drag, startPoint x: 807, startPoint y: 361, endPoint x: 801, endPoint y: 503, distance: 141.6
click at [801, 503] on img at bounding box center [732, 332] width 1147 height 695
drag, startPoint x: 924, startPoint y: 645, endPoint x: 827, endPoint y: 653, distance: 97.4
click at [827, 653] on icon at bounding box center [735, 637] width 448 height 56
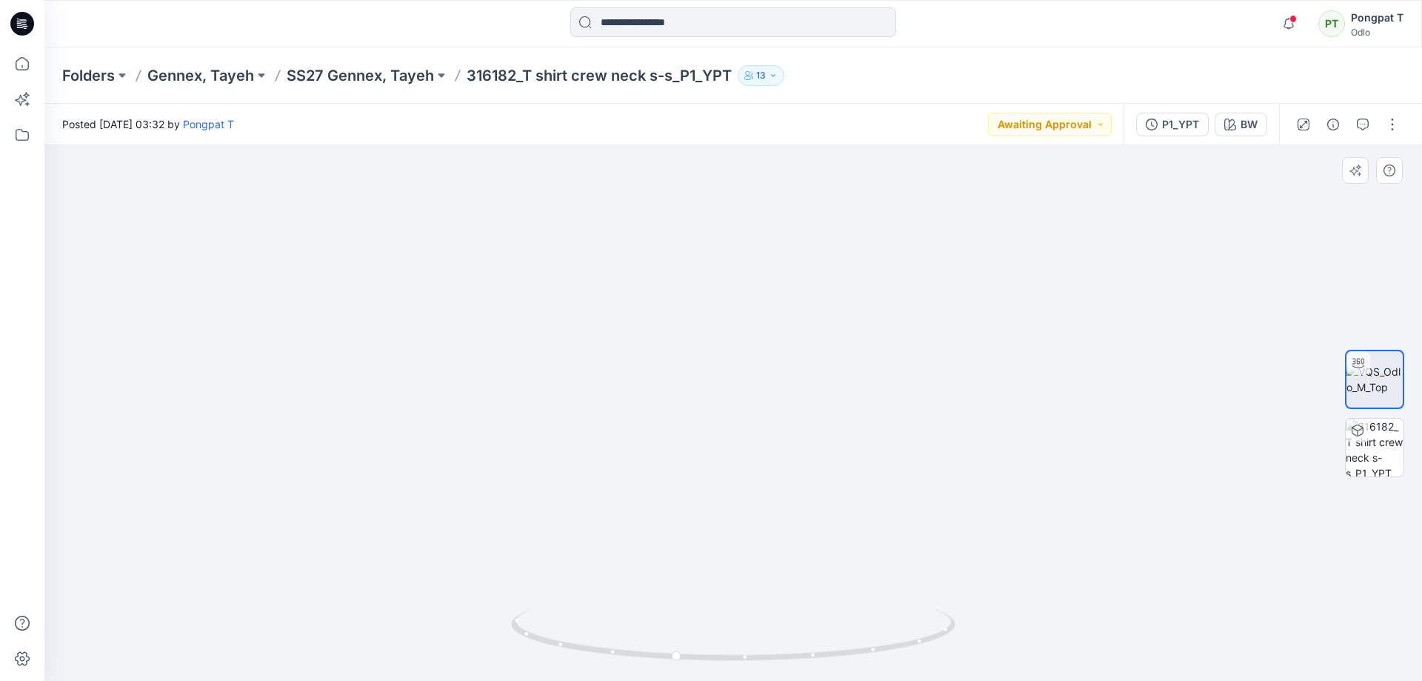
drag, startPoint x: 922, startPoint y: 284, endPoint x: 915, endPoint y: 264, distance: 21.1
click at [917, 267] on img at bounding box center [732, 381] width 1147 height 598
drag, startPoint x: 915, startPoint y: 287, endPoint x: 923, endPoint y: 393, distance: 107.0
click at [923, 393] on img at bounding box center [732, 245] width 1147 height 870
drag, startPoint x: 915, startPoint y: 220, endPoint x: 887, endPoint y: 438, distance: 220.2
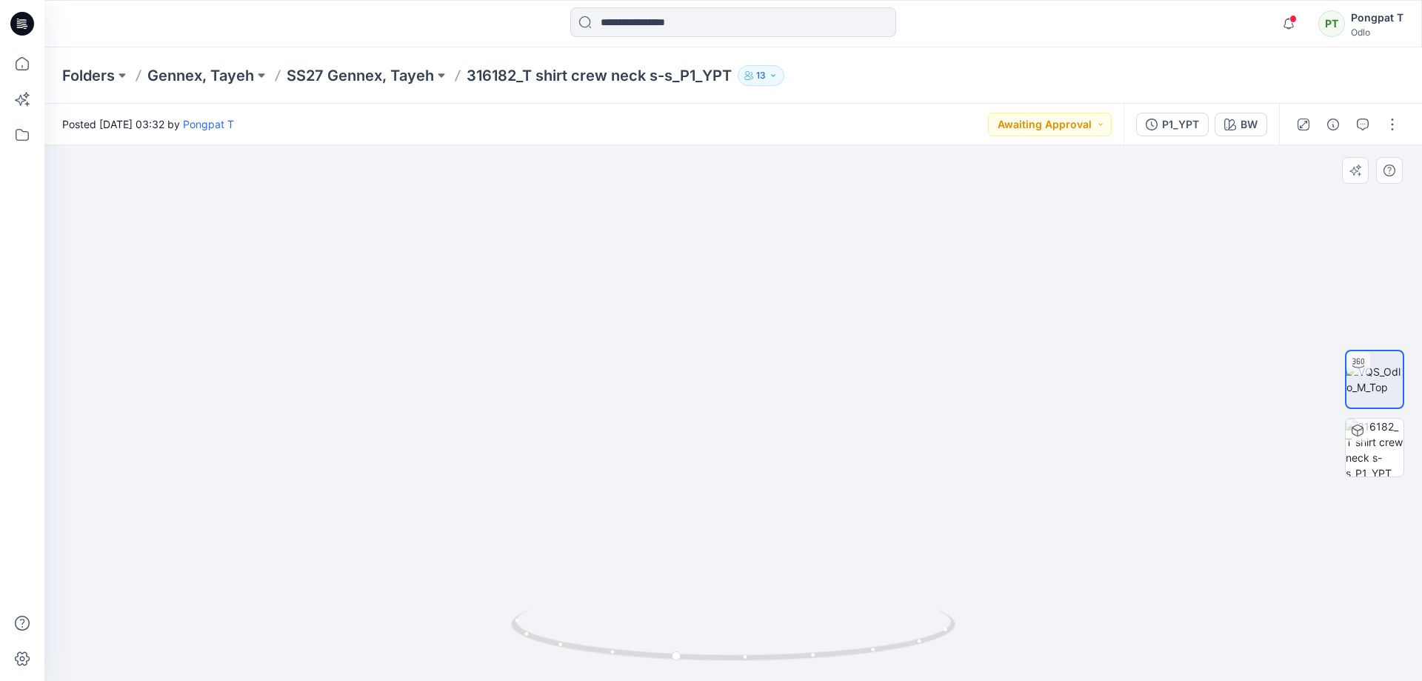
click at [887, 438] on img at bounding box center [732, 355] width 1147 height 652
drag, startPoint x: 861, startPoint y: 655, endPoint x: 797, endPoint y: 652, distance: 64.5
click at [797, 652] on icon at bounding box center [735, 637] width 448 height 56
drag, startPoint x: 865, startPoint y: 653, endPoint x: 1028, endPoint y: 635, distance: 163.9
click at [1028, 635] on div at bounding box center [733, 412] width 1378 height 535
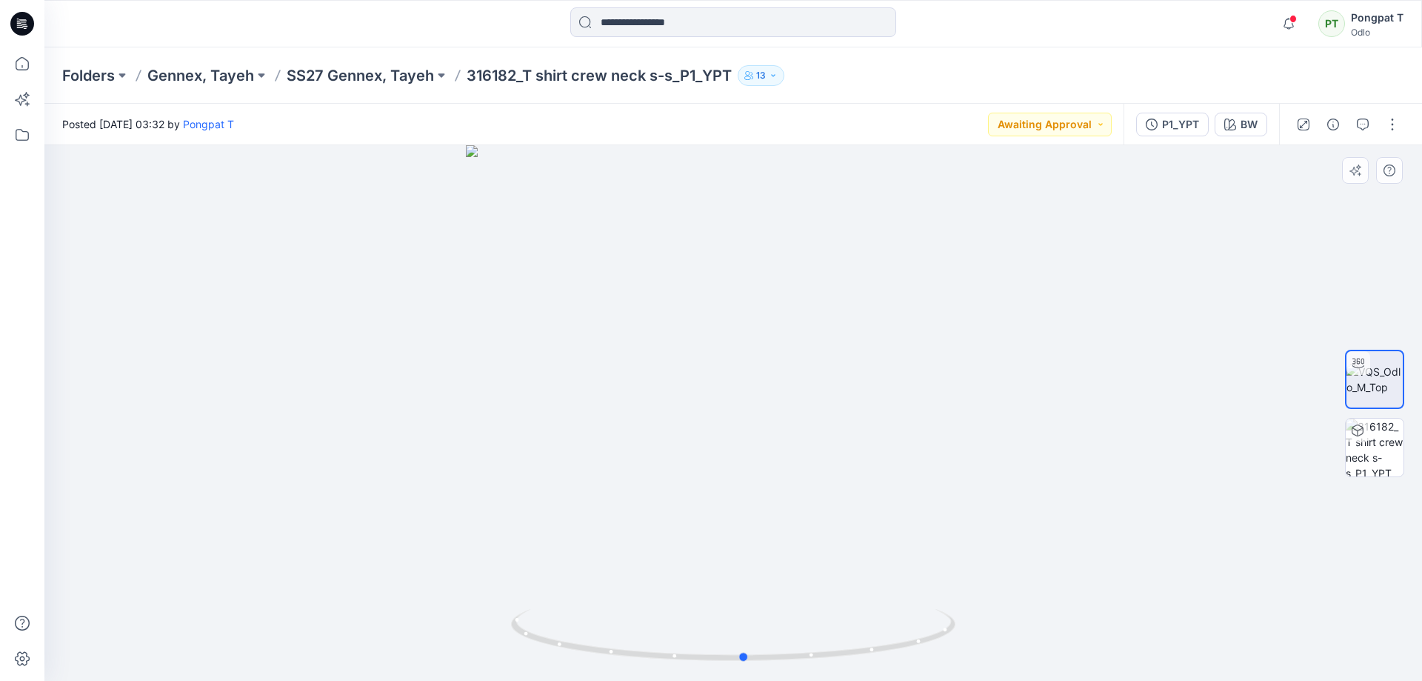
click at [1061, 324] on div at bounding box center [733, 412] width 1378 height 535
click at [359, 77] on p "SS27 Gennex, Tayeh" at bounding box center [360, 75] width 147 height 21
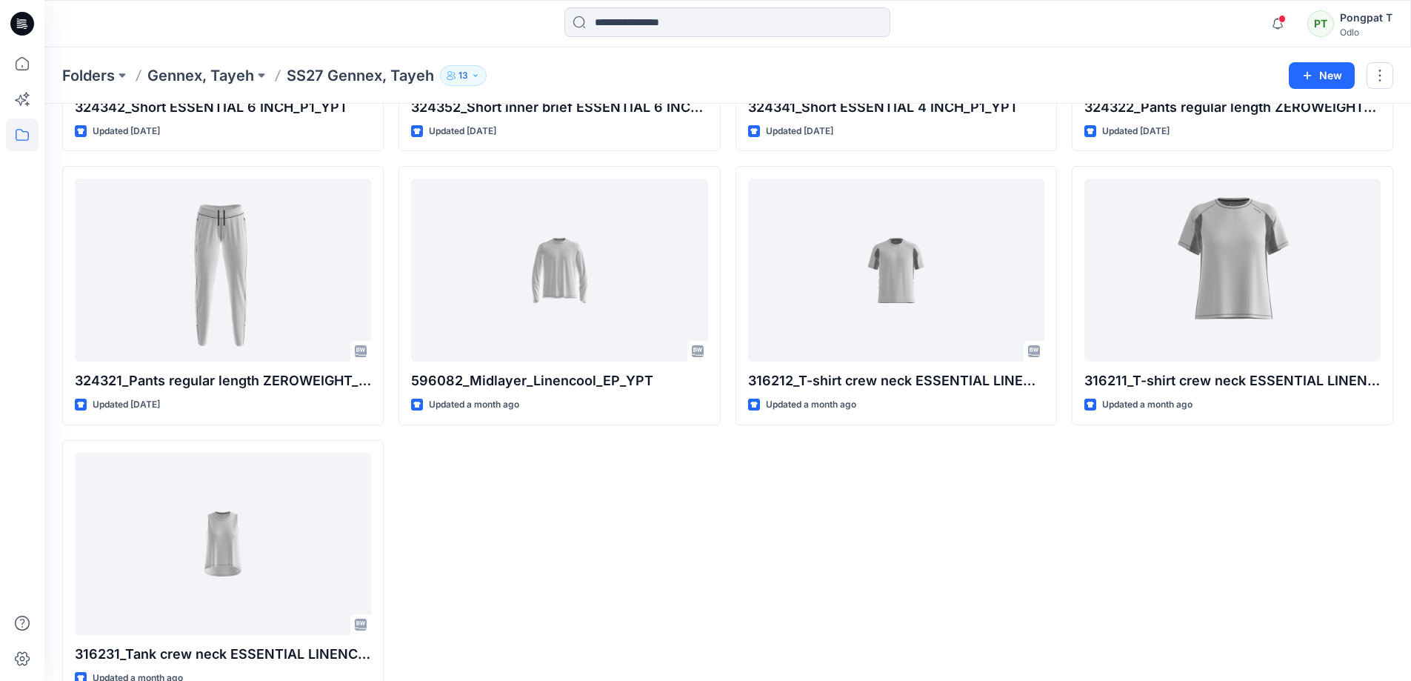
scroll to position [582, 0]
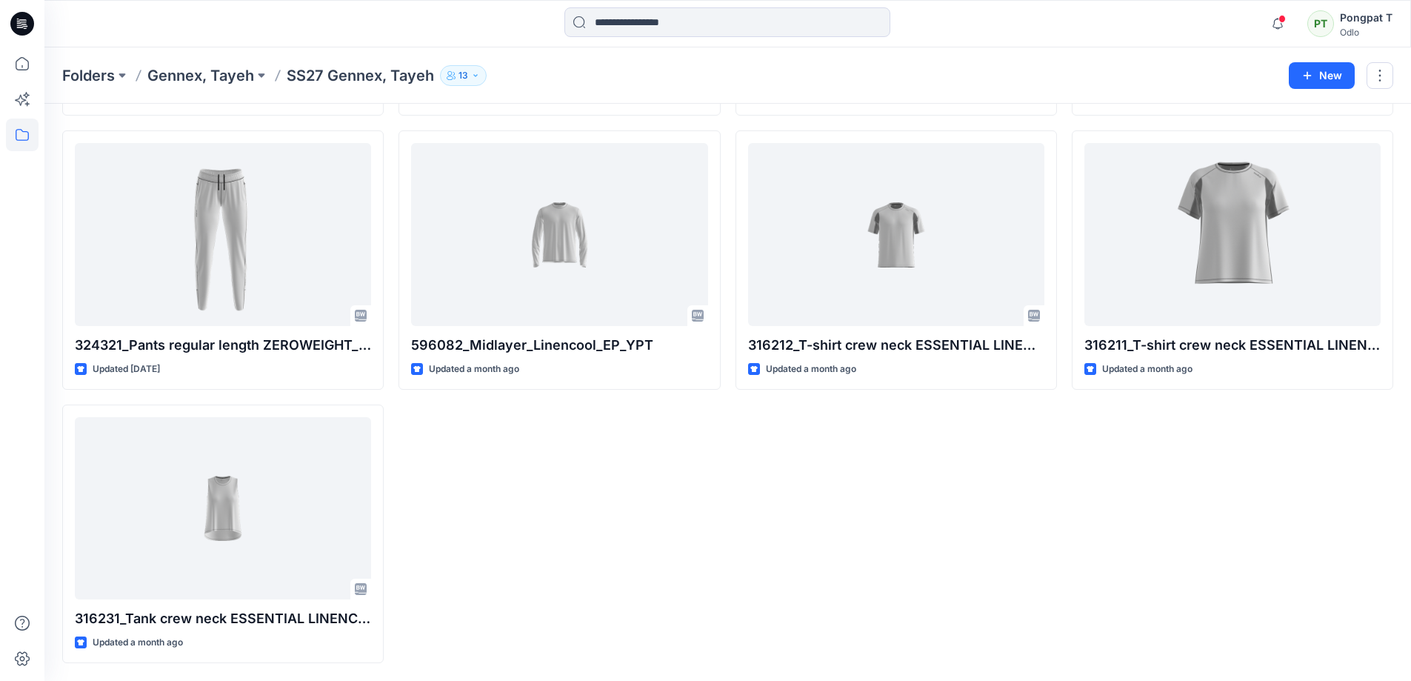
click at [699, 506] on div "316181_T shirt crew neck s-s_P1_YPT Updated 18 hours ago 324352_Short inner bri…" at bounding box center [558, 123] width 321 height 1079
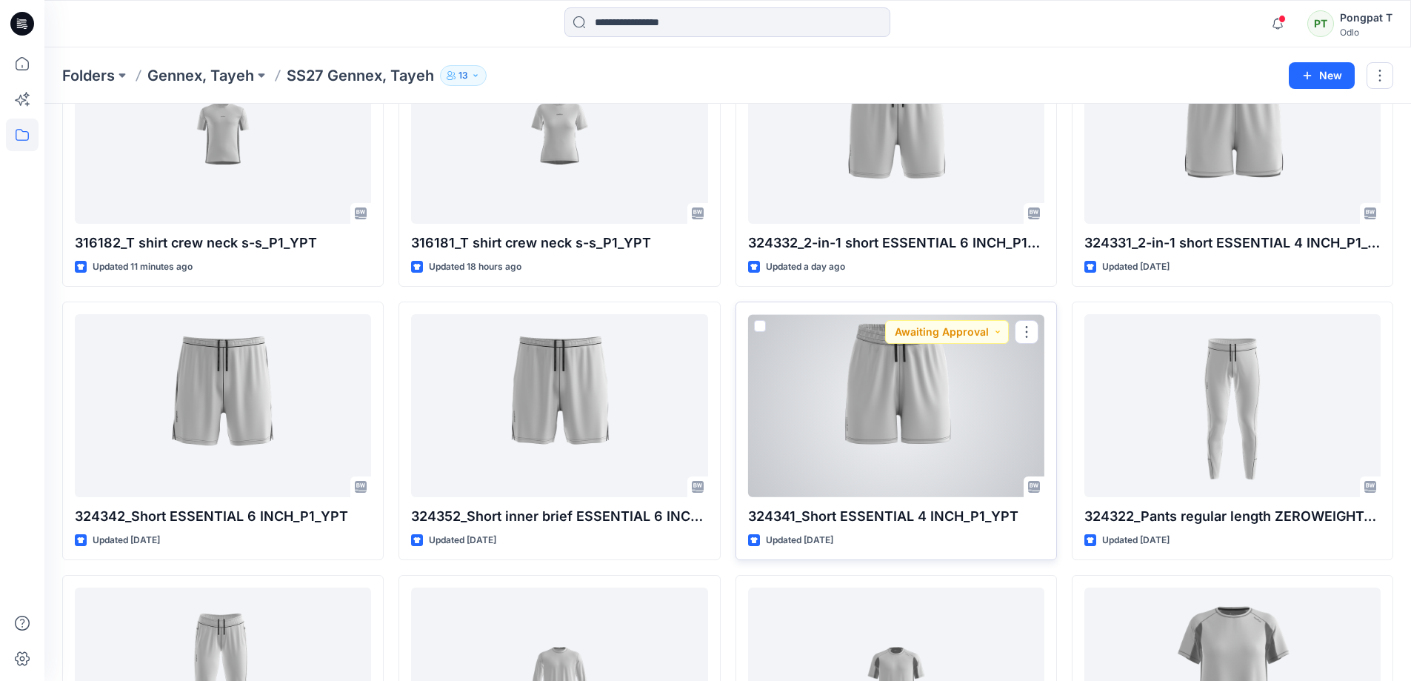
scroll to position [0, 0]
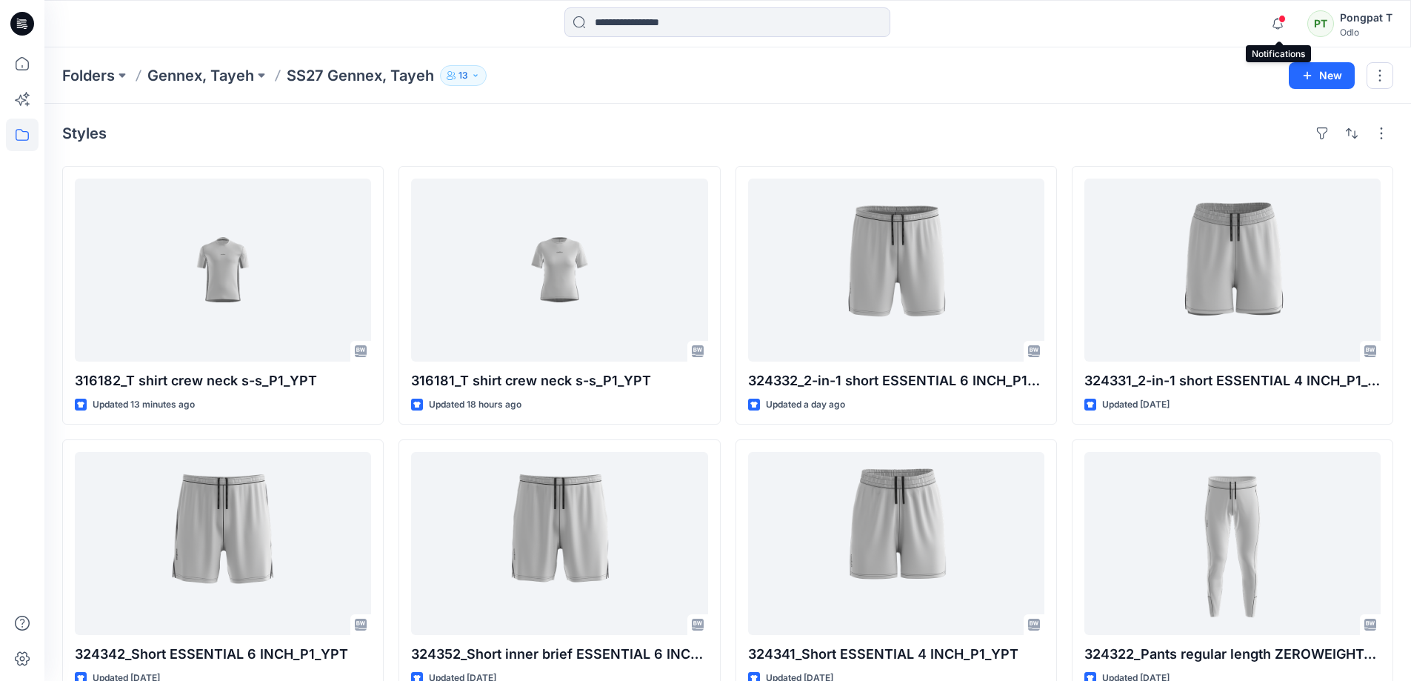
click at [1281, 19] on span at bounding box center [1281, 19] width 7 height 8
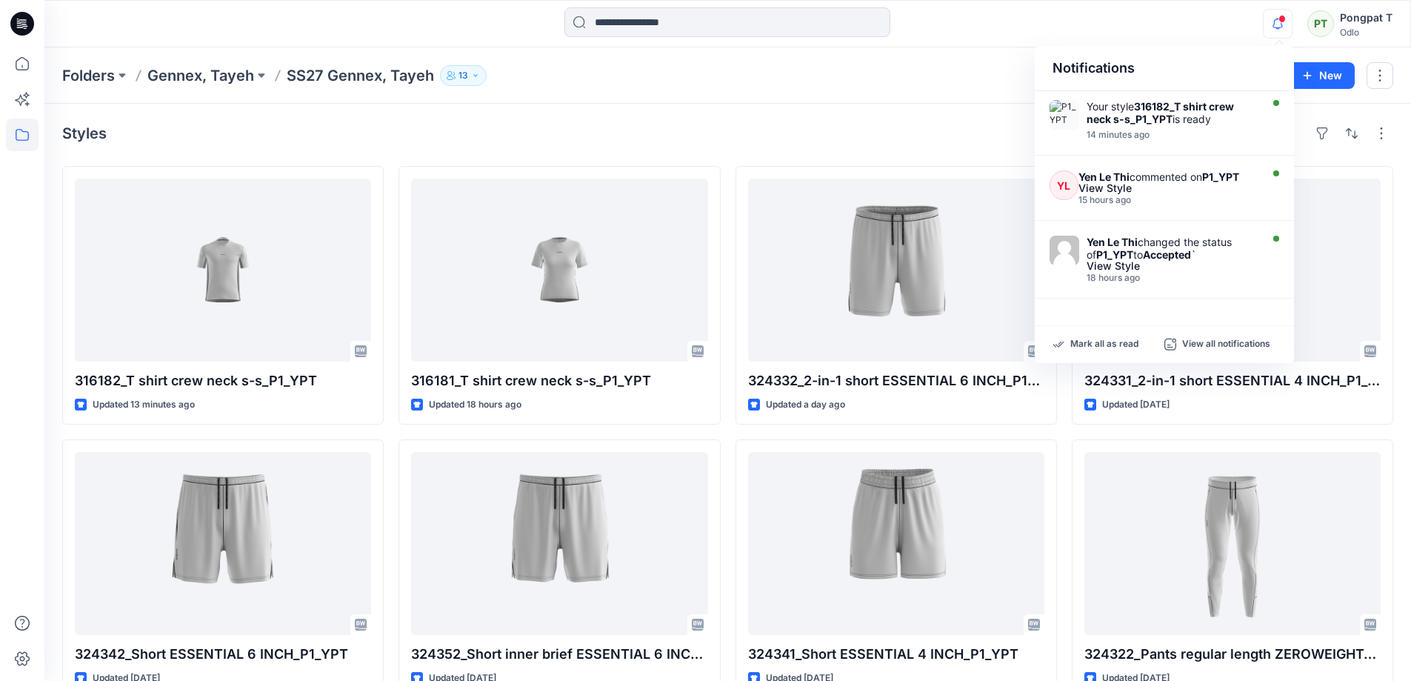
click at [831, 121] on div "Styles 316182_T shirt crew neck s-s_P1_YPT Updated 13 minutes ago 324342_Short …" at bounding box center [727, 683] width 1366 height 1159
